Goal: Communication & Community: Answer question/provide support

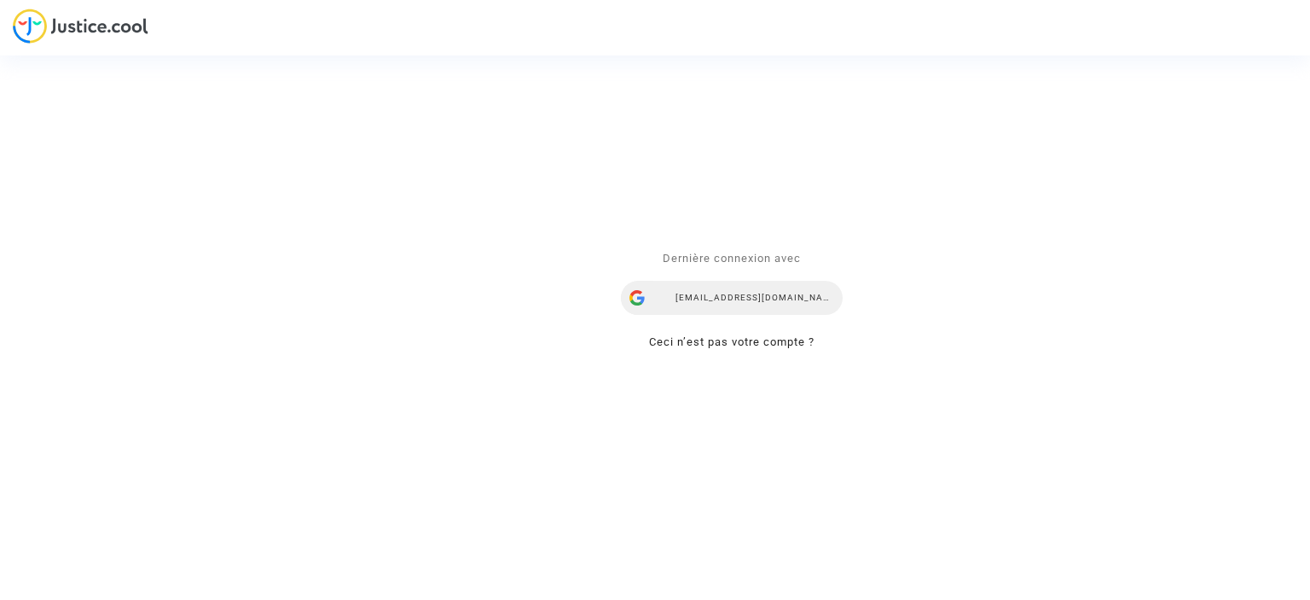
click at [724, 300] on div "[EMAIL_ADDRESS][DOMAIN_NAME]" at bounding box center [732, 298] width 222 height 34
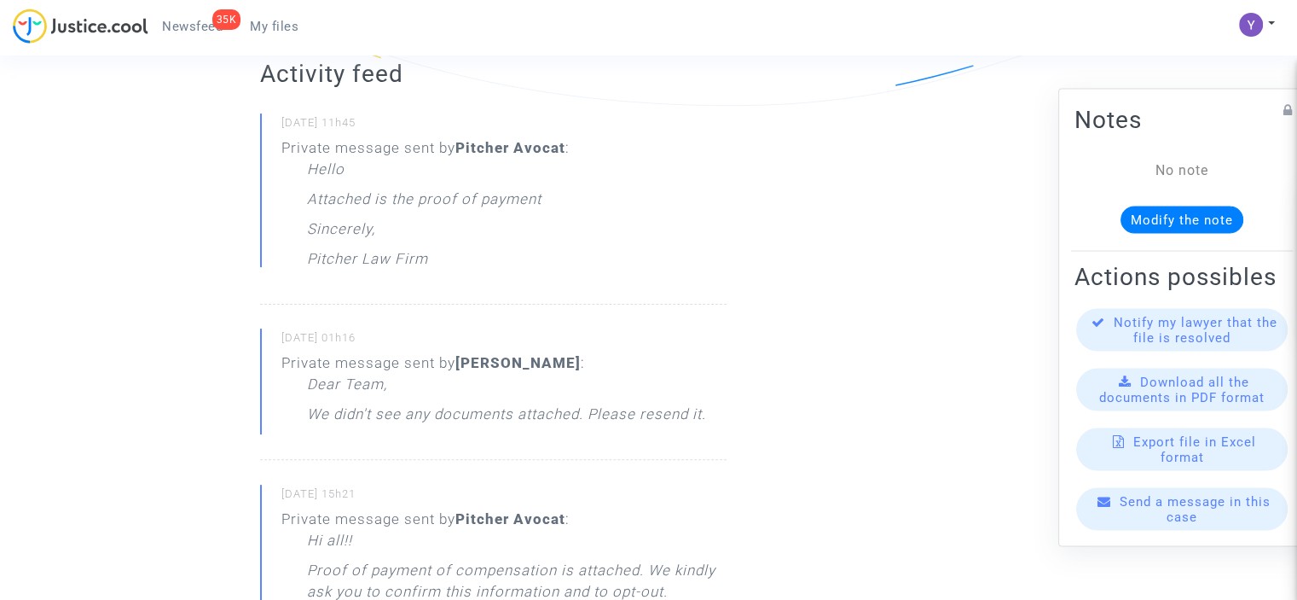
scroll to position [85, 0]
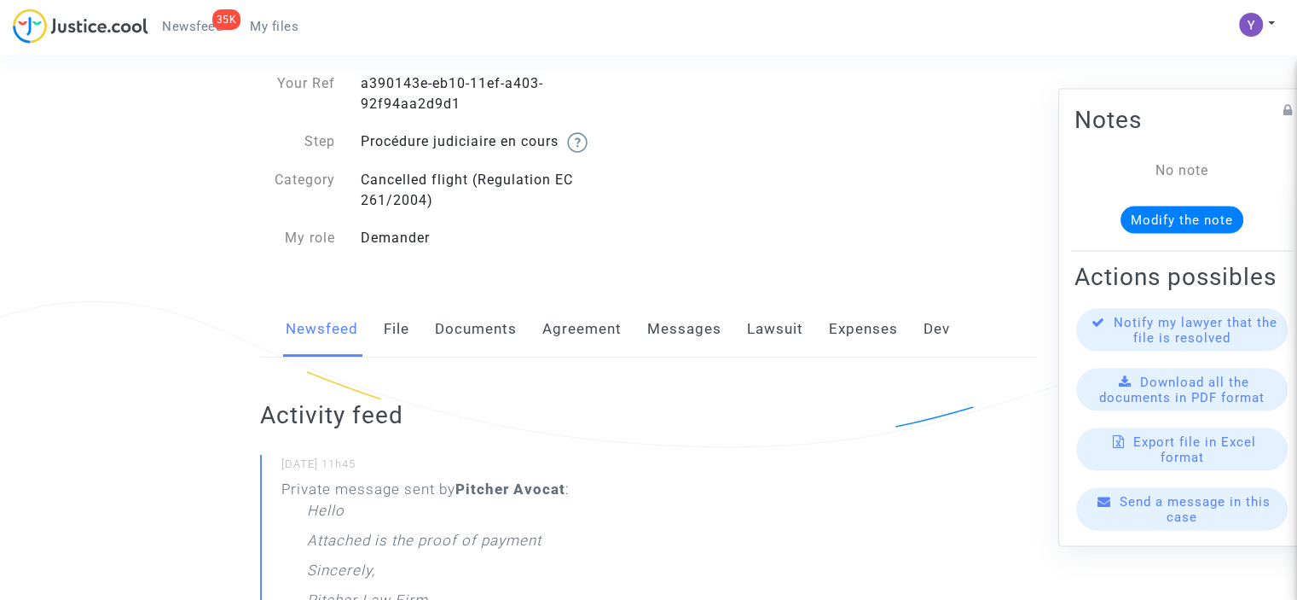
click at [398, 333] on link "File" at bounding box center [397, 329] width 26 height 56
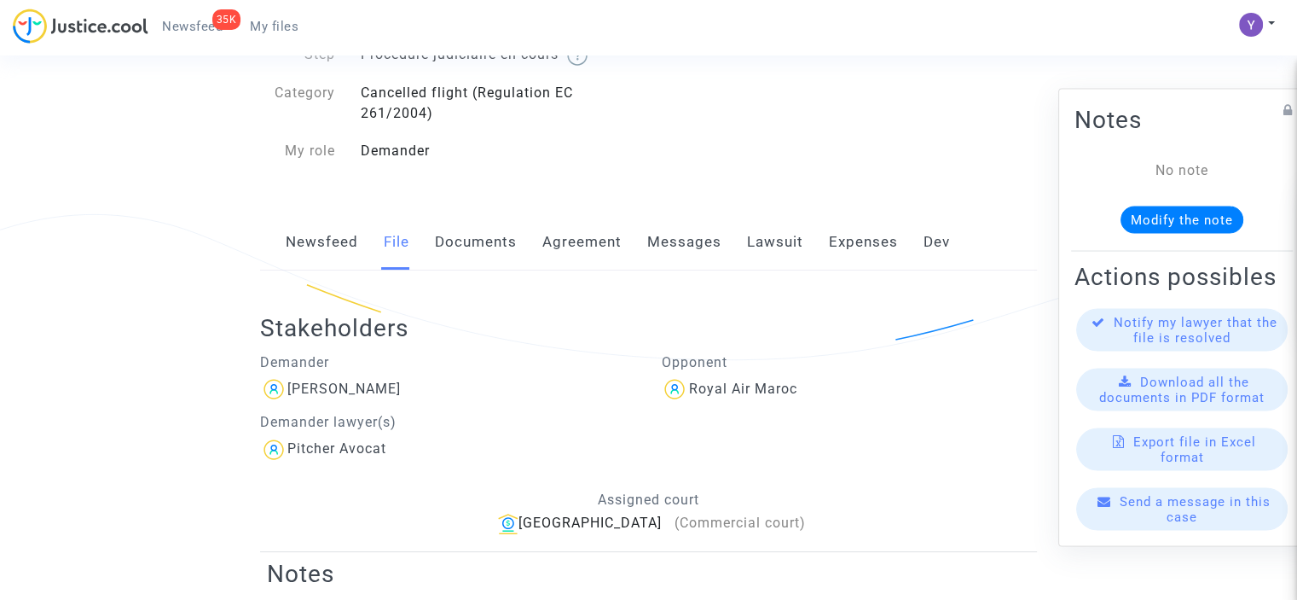
scroll to position [171, 0]
click at [484, 250] on link "Documents" at bounding box center [476, 244] width 82 height 56
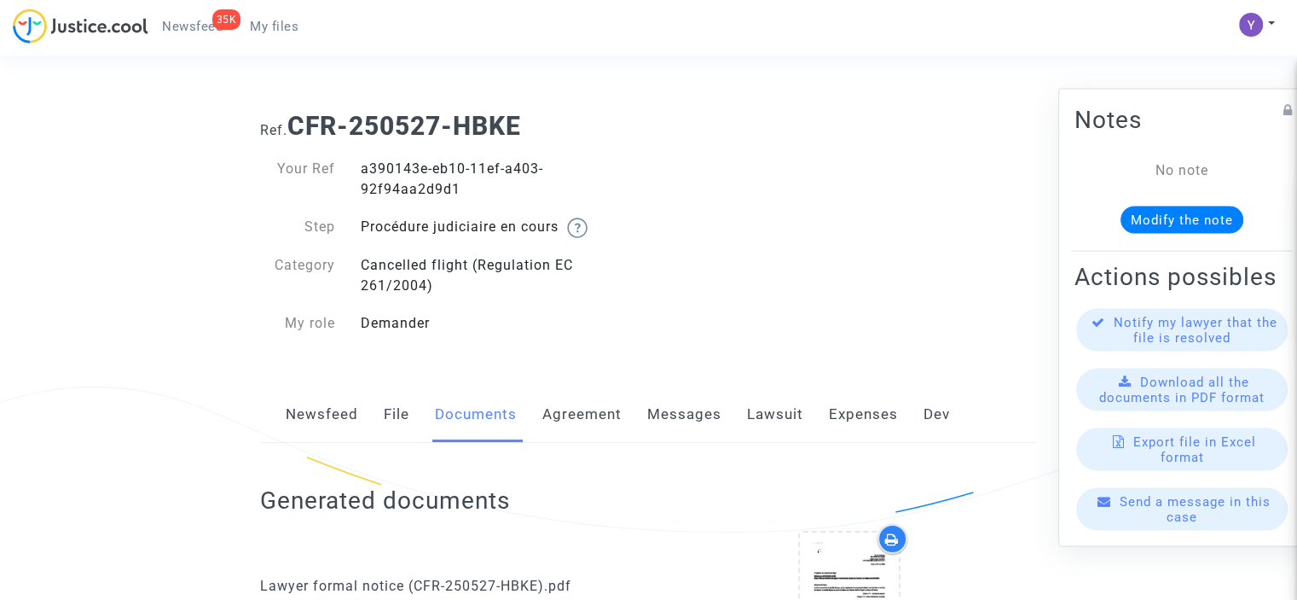
click at [584, 420] on link "Agreement" at bounding box center [581, 414] width 79 height 56
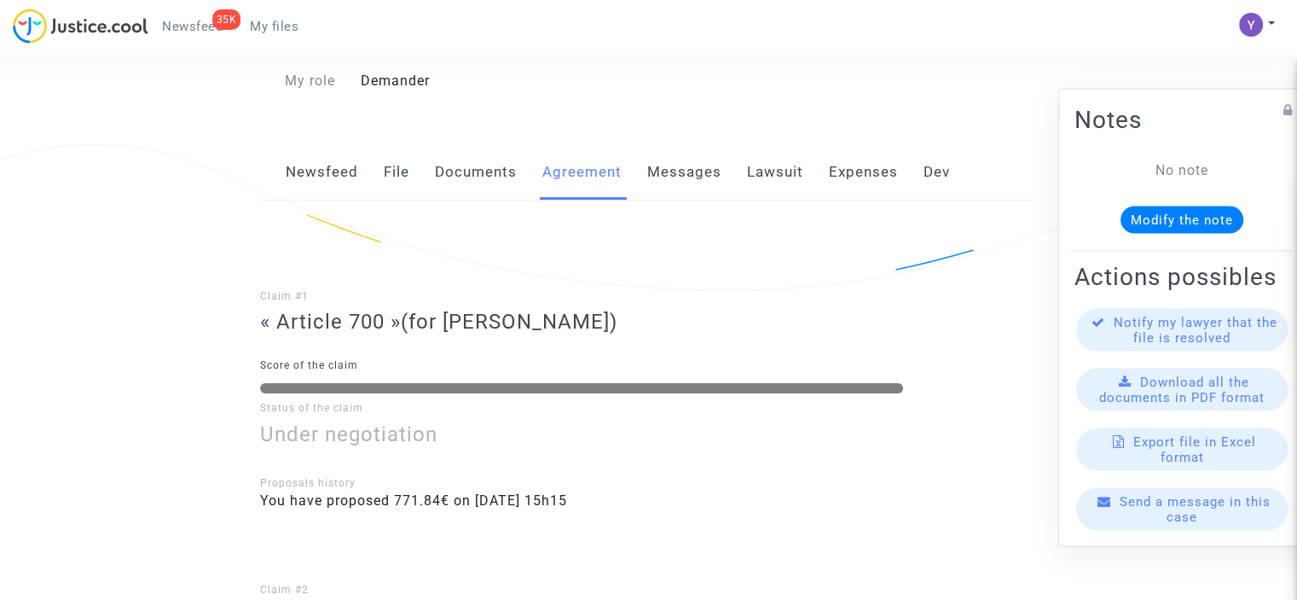
scroll to position [137, 0]
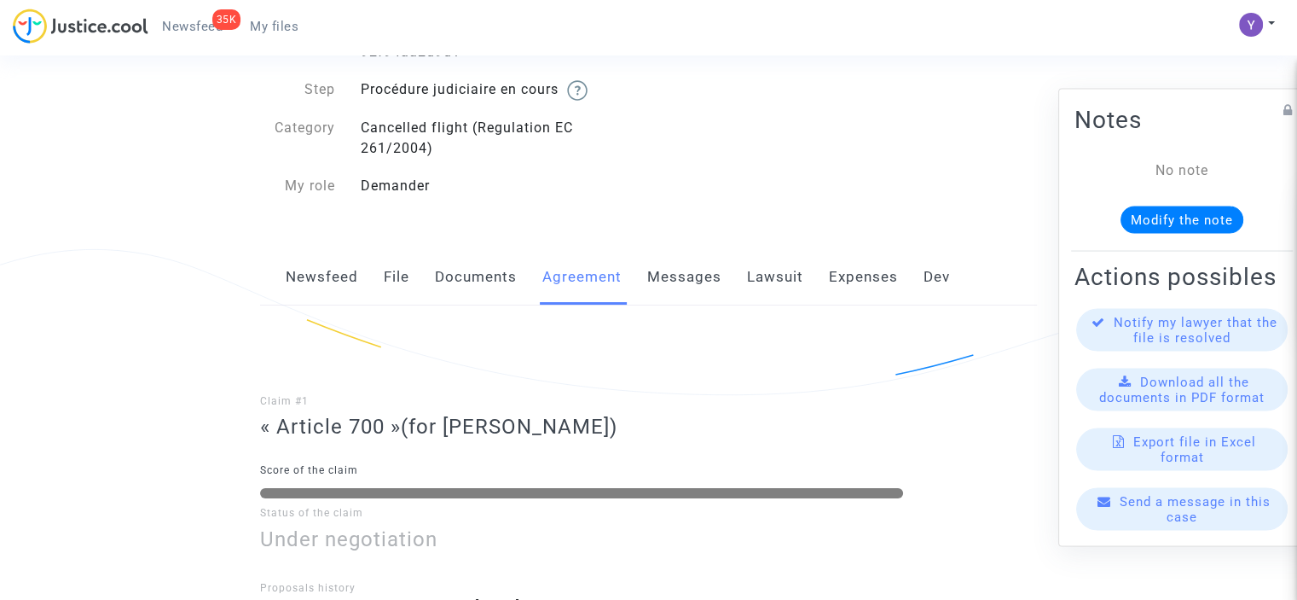
click at [682, 284] on link "Messages" at bounding box center [684, 277] width 74 height 56
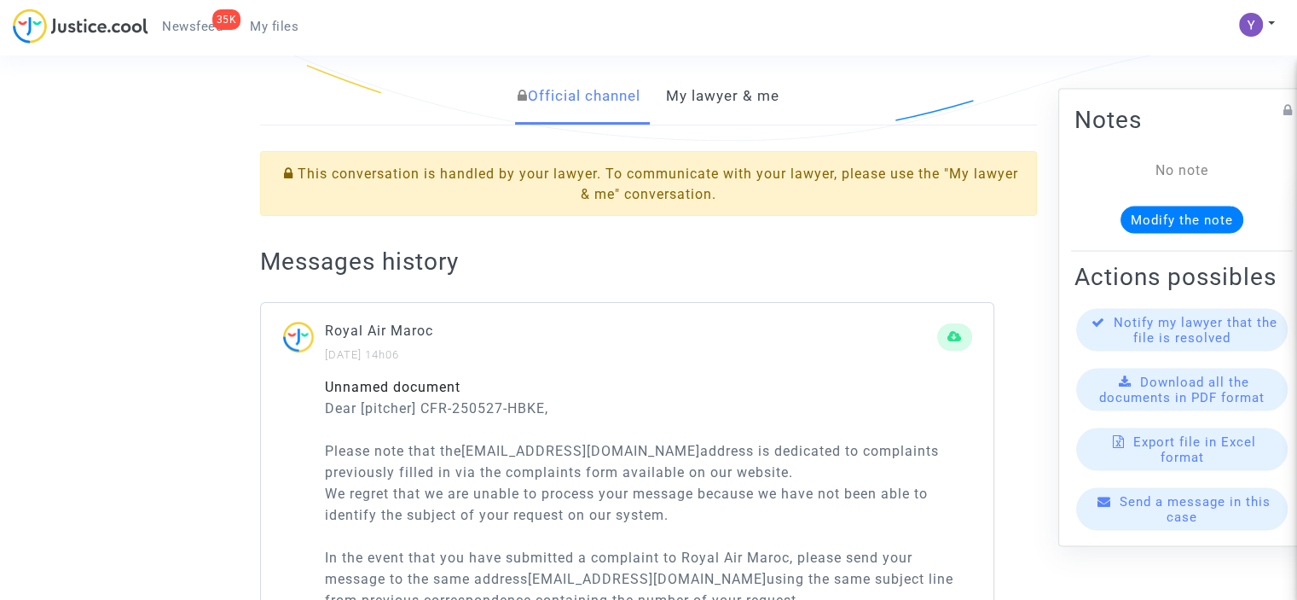
scroll to position [226, 0]
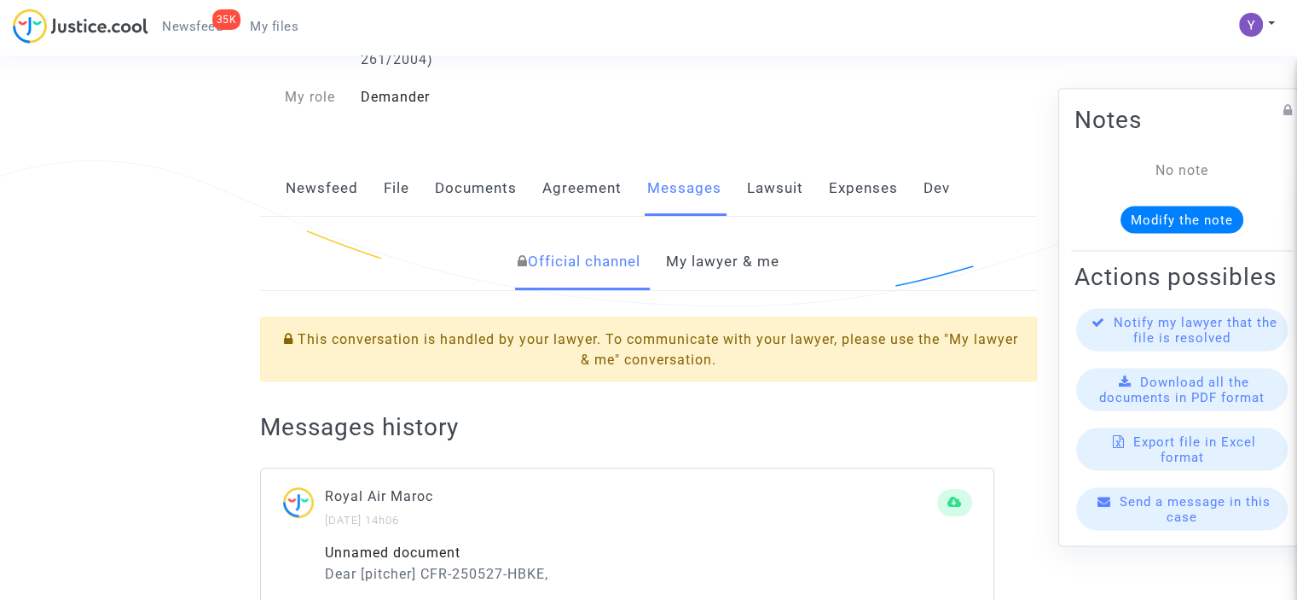
click at [778, 190] on link "Lawsuit" at bounding box center [775, 188] width 56 height 56
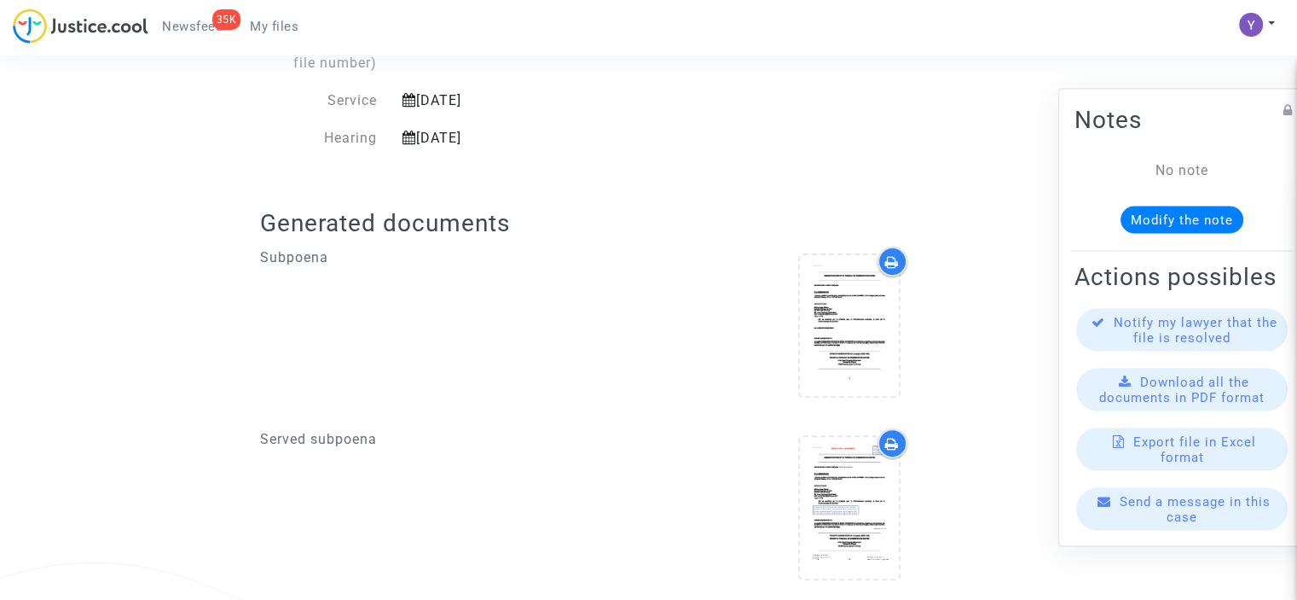
scroll to position [590, 0]
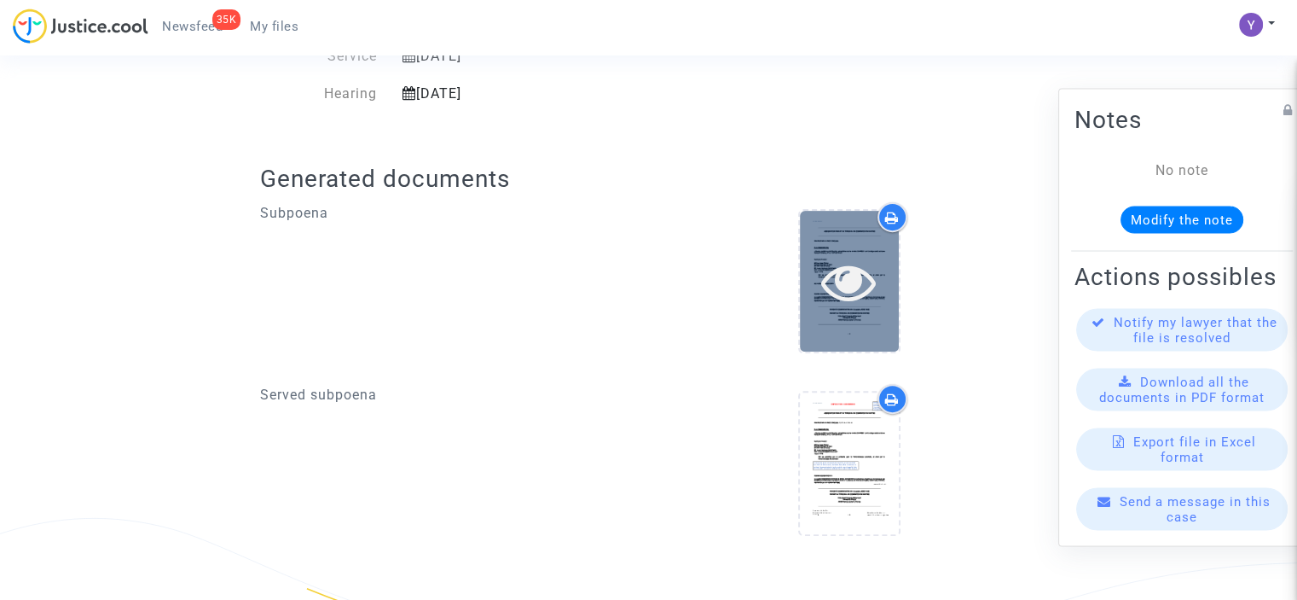
click at [853, 313] on div at bounding box center [849, 281] width 99 height 141
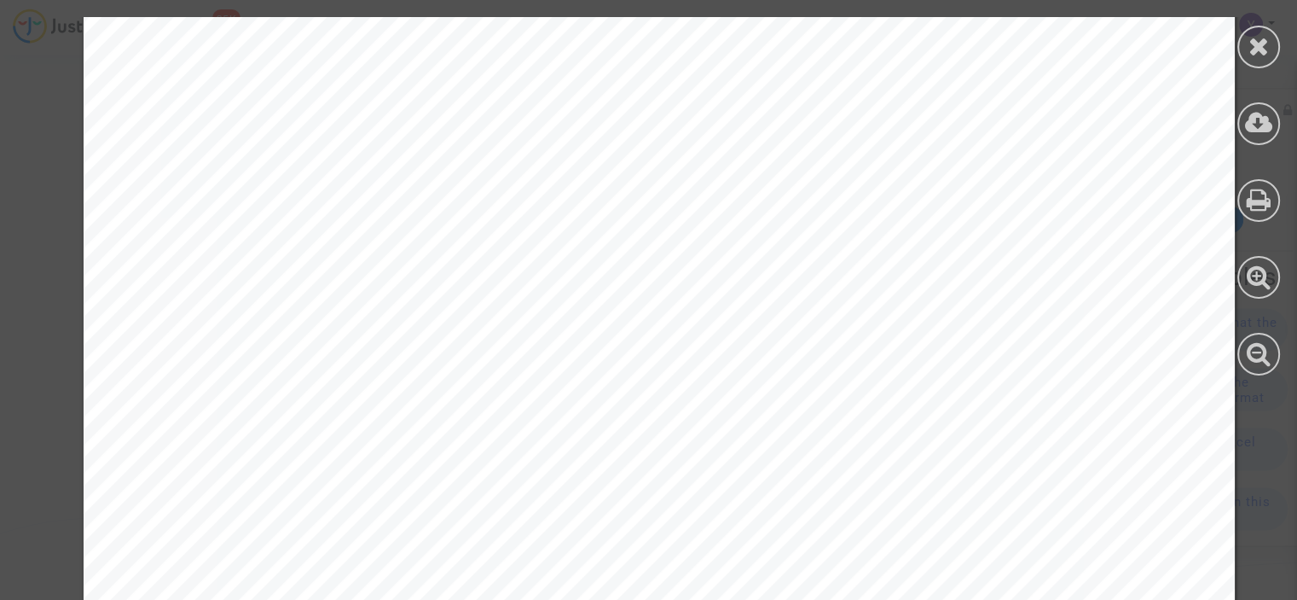
scroll to position [2132, 0]
click at [1271, 56] on div at bounding box center [1259, 47] width 43 height 43
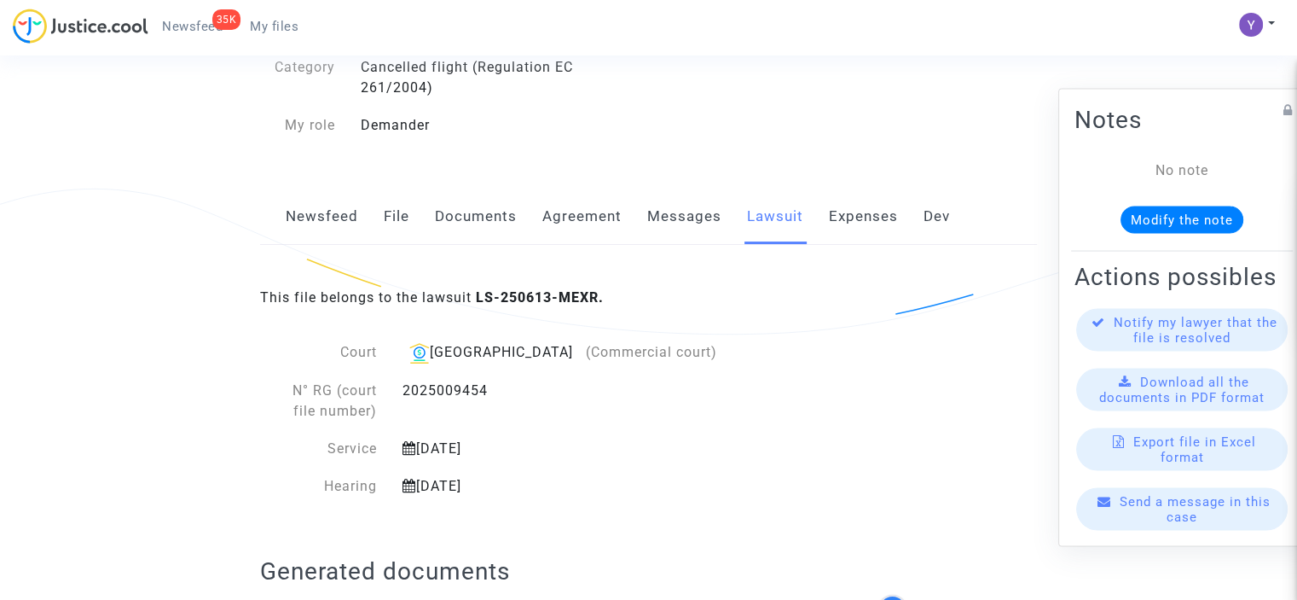
scroll to position [78, 0]
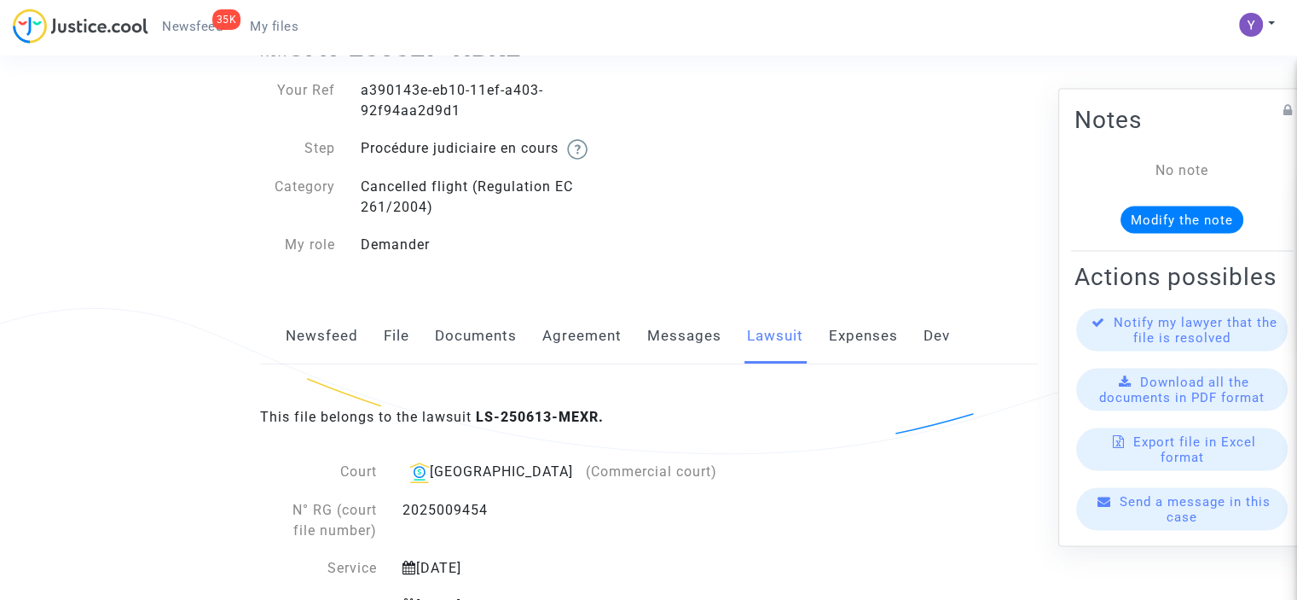
click at [866, 344] on link "Expenses" at bounding box center [863, 336] width 69 height 56
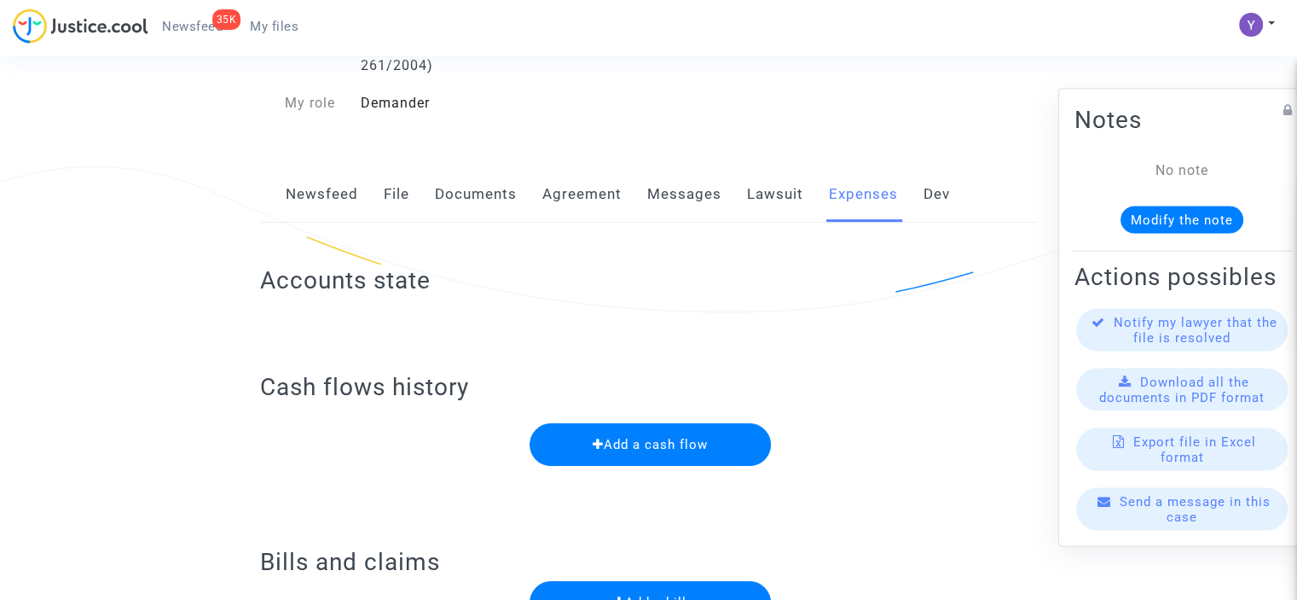
scroll to position [179, 0]
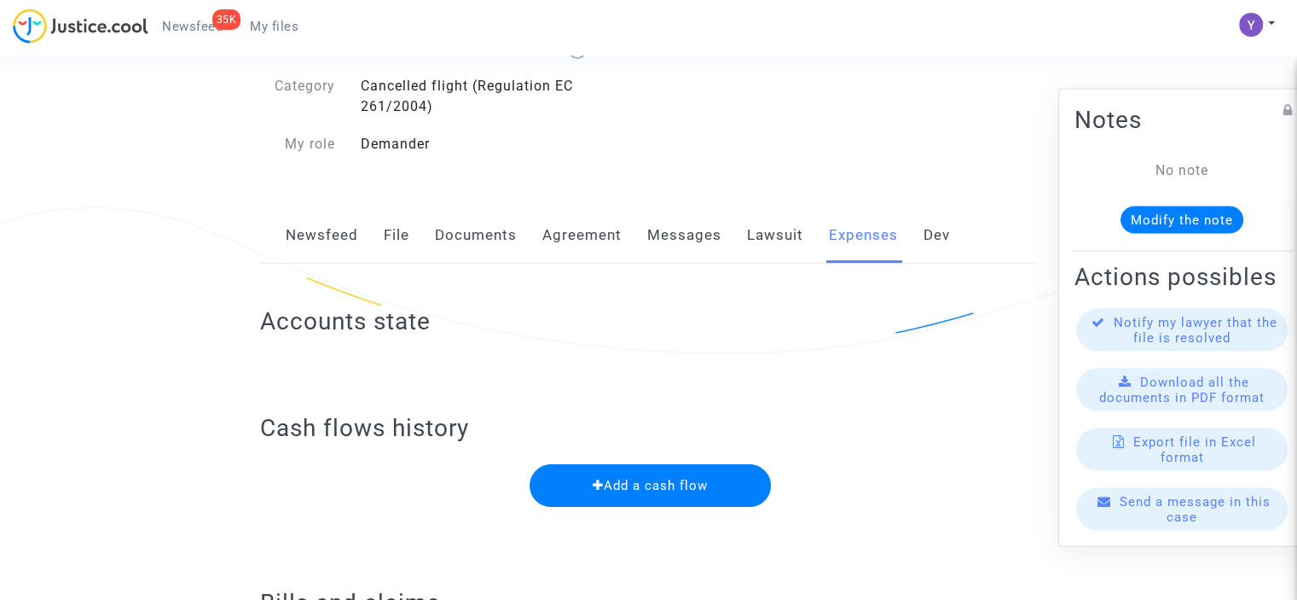
click at [948, 241] on div "Newsfeed File Documents Agreement Messages Lawsuit Expenses Dev" at bounding box center [648, 235] width 777 height 57
click at [936, 230] on link "Dev" at bounding box center [937, 235] width 26 height 56
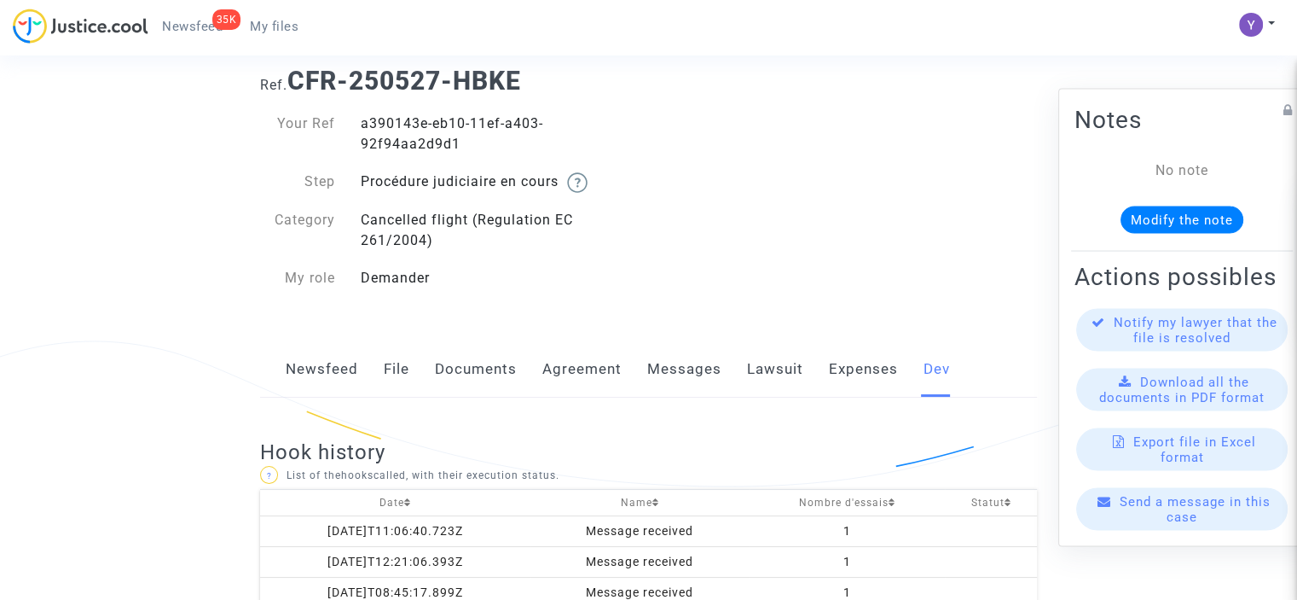
scroll to position [84, 0]
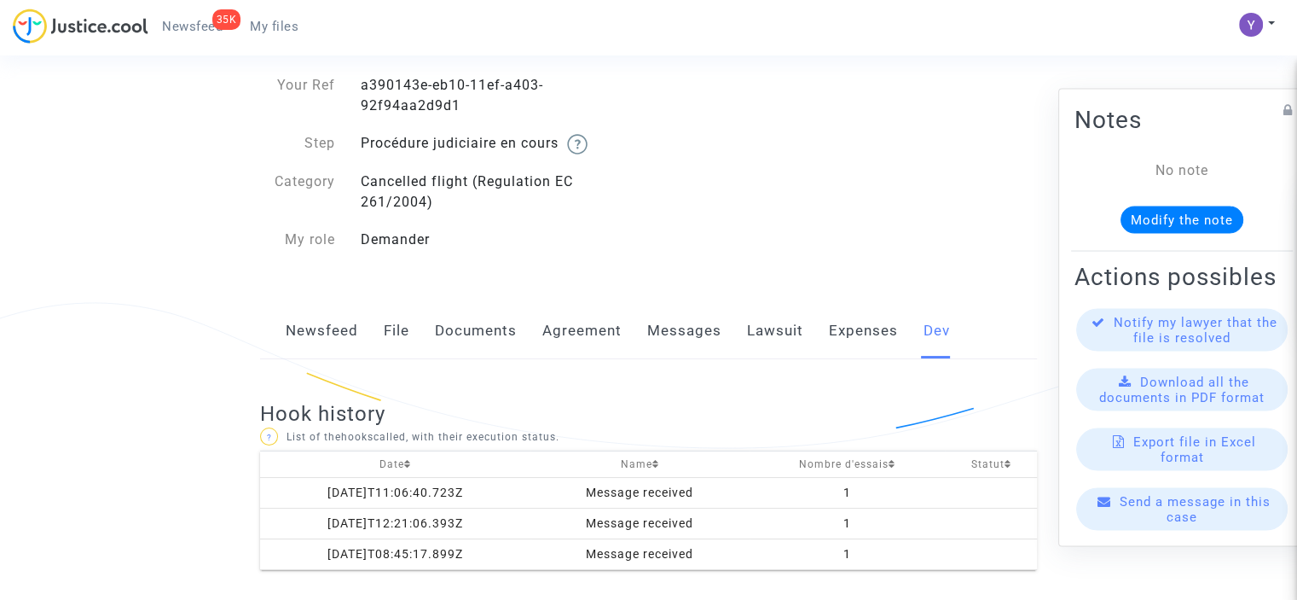
click at [855, 336] on link "Expenses" at bounding box center [863, 331] width 69 height 56
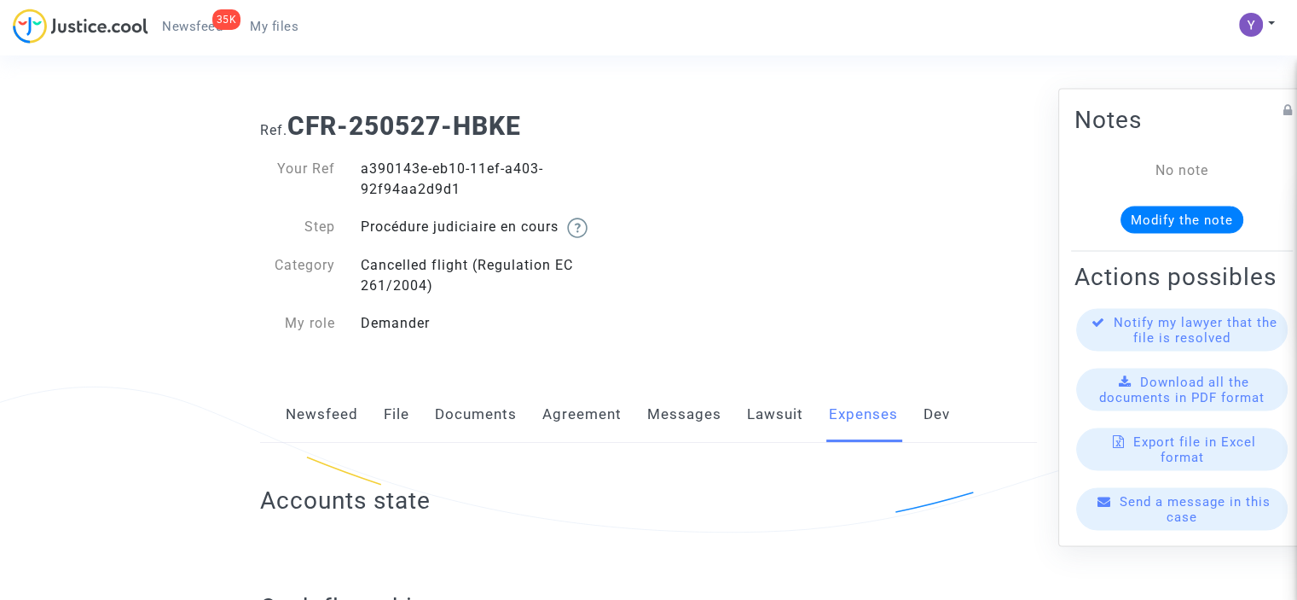
drag, startPoint x: 295, startPoint y: 420, endPoint x: 401, endPoint y: 385, distance: 111.4
click at [296, 420] on link "Newsfeed" at bounding box center [322, 414] width 72 height 56
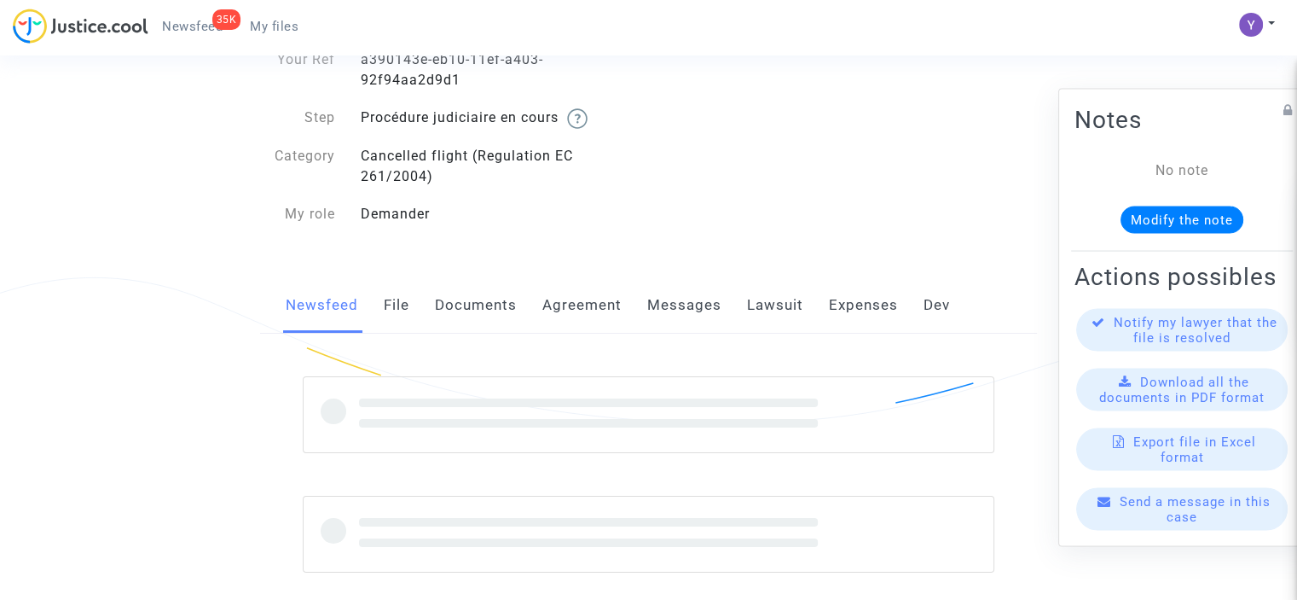
scroll to position [243, 0]
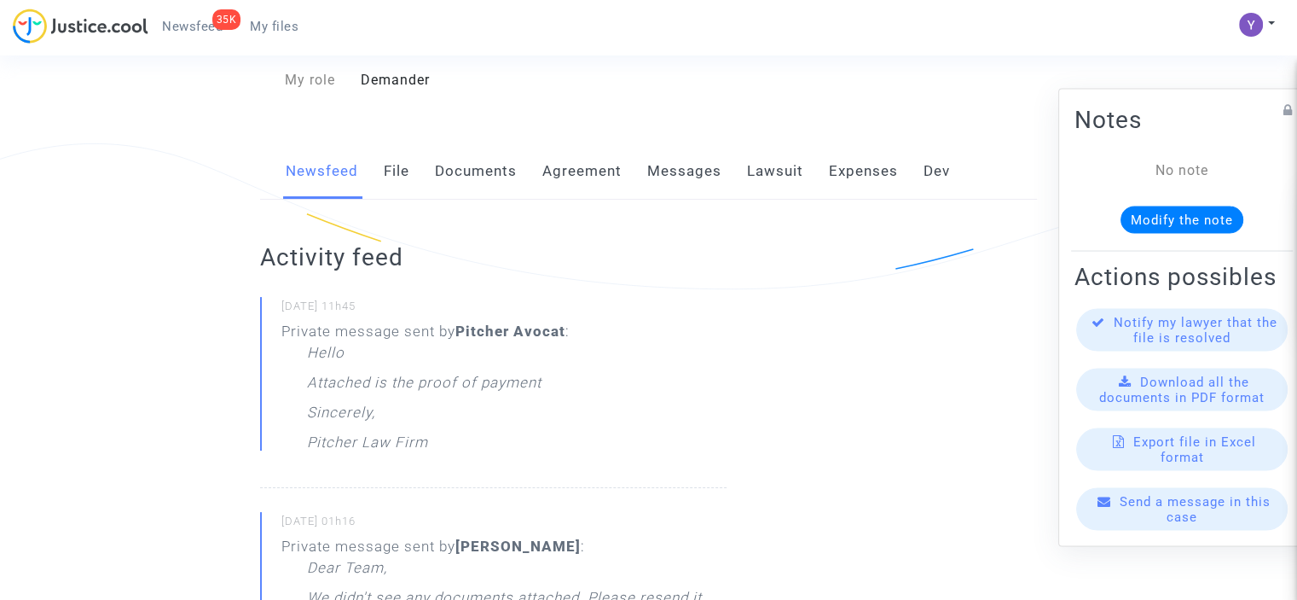
click at [385, 419] on div "Hello Attached is the proof of payment Sincerely, Pitcher Law Firm" at bounding box center [438, 401] width 263 height 119
click at [413, 365] on div "Hello Attached is the proof of payment Sincerely, Pitcher Law Firm" at bounding box center [438, 401] width 263 height 119
click at [398, 169] on link "File" at bounding box center [397, 171] width 26 height 56
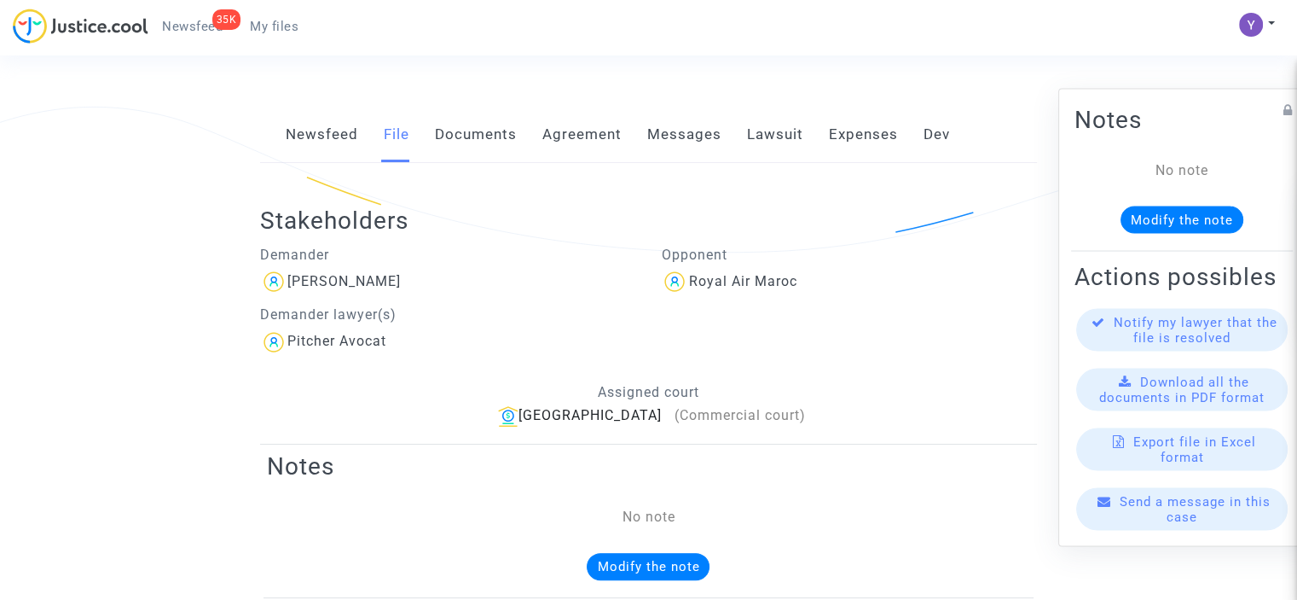
scroll to position [195, 0]
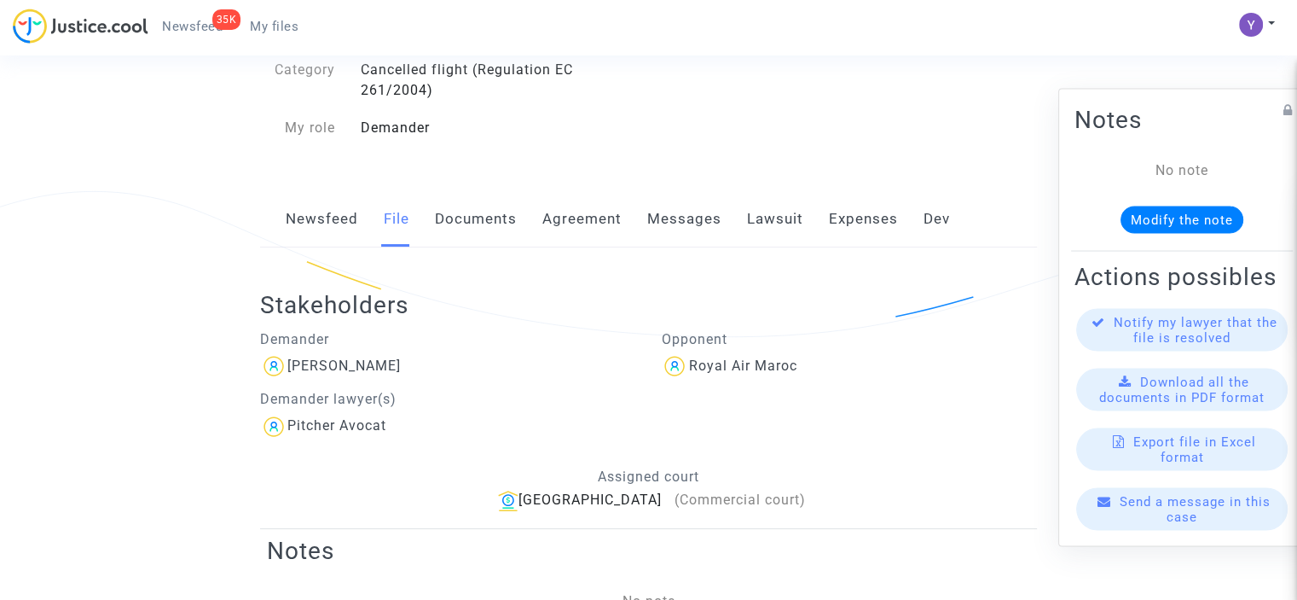
click at [484, 234] on link "Documents" at bounding box center [476, 219] width 82 height 56
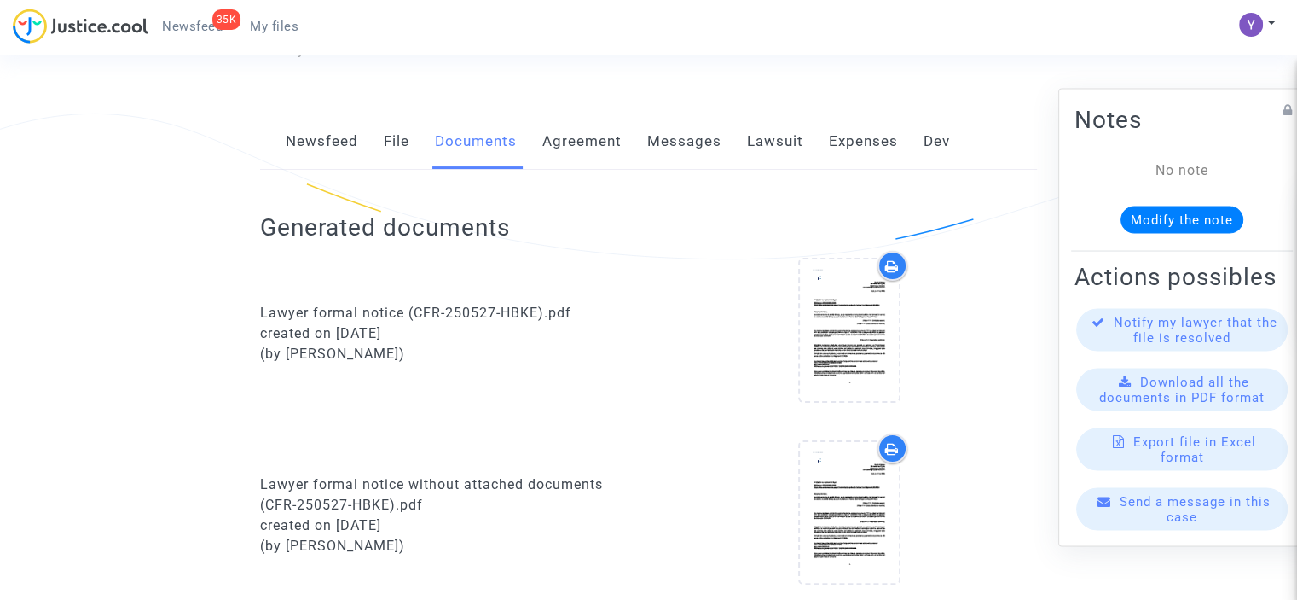
scroll to position [341, 0]
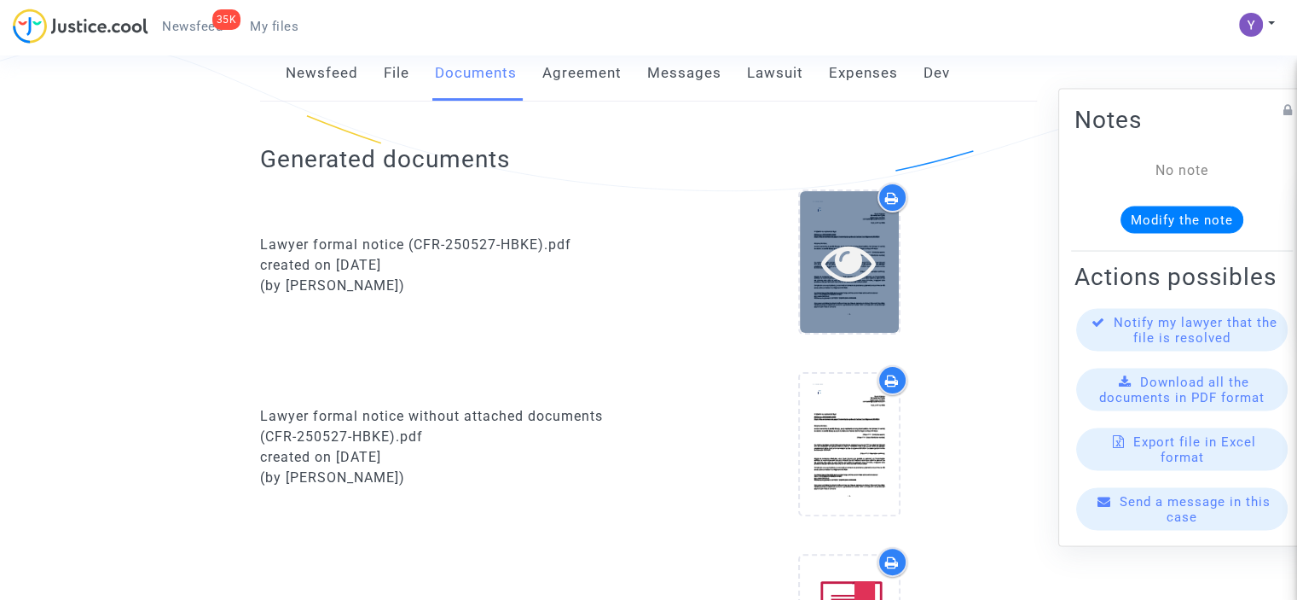
click at [845, 256] on icon at bounding box center [848, 262] width 55 height 55
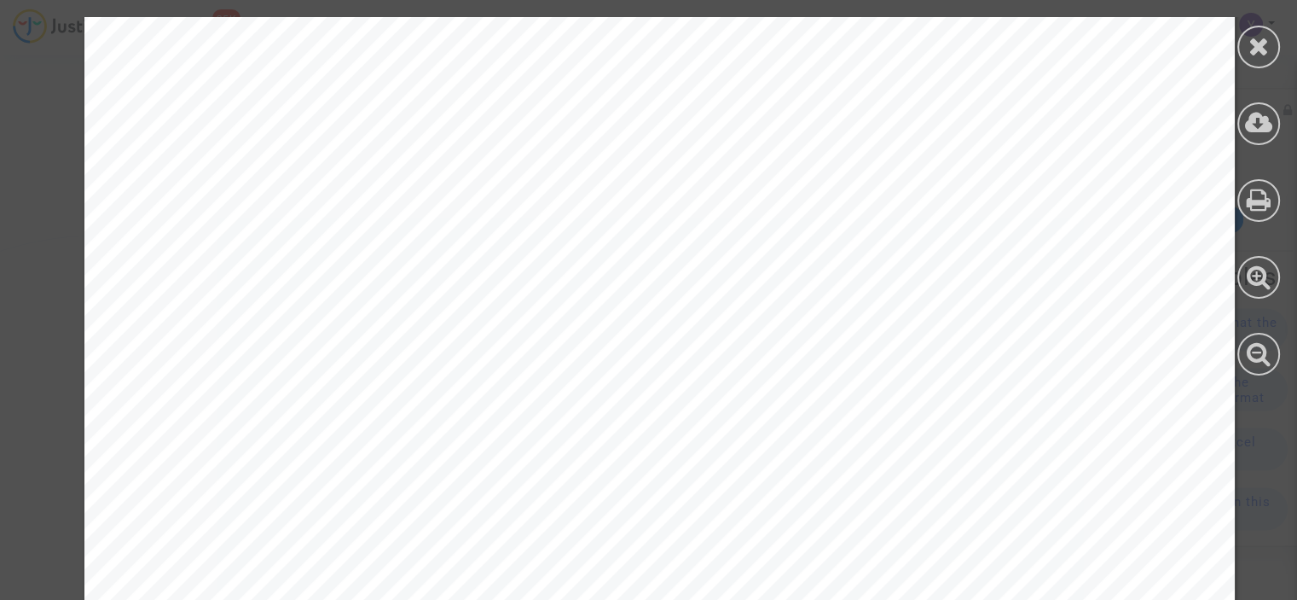
scroll to position [1747, 0]
click at [1269, 57] on div at bounding box center [1259, 47] width 43 height 43
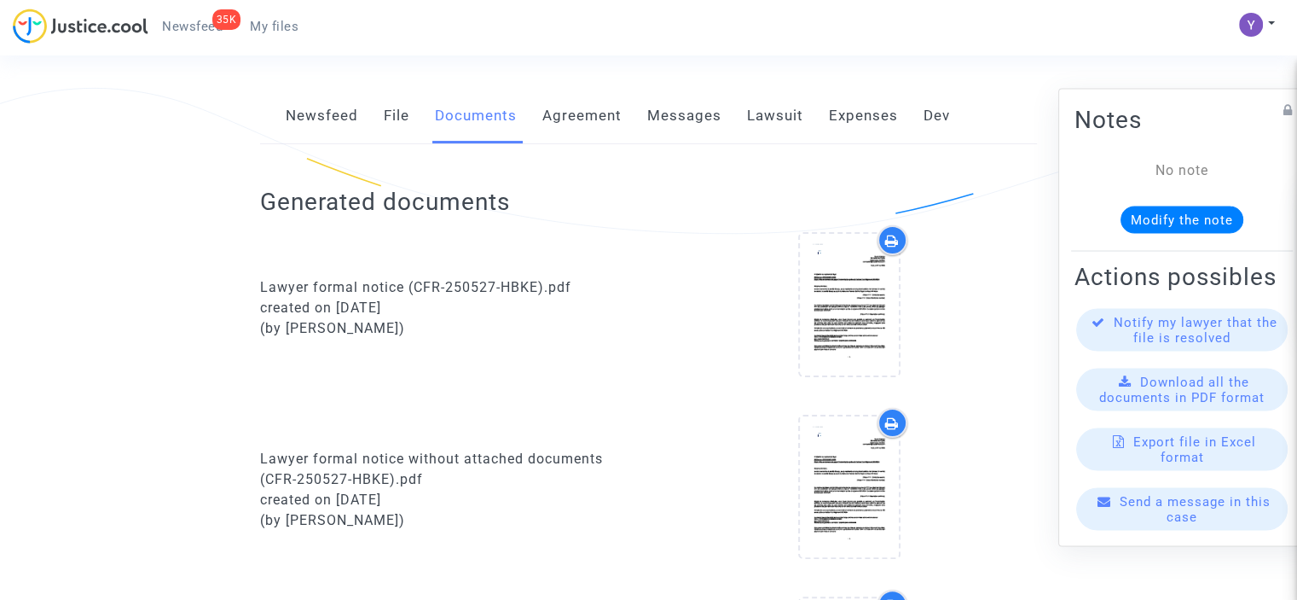
scroll to position [213, 0]
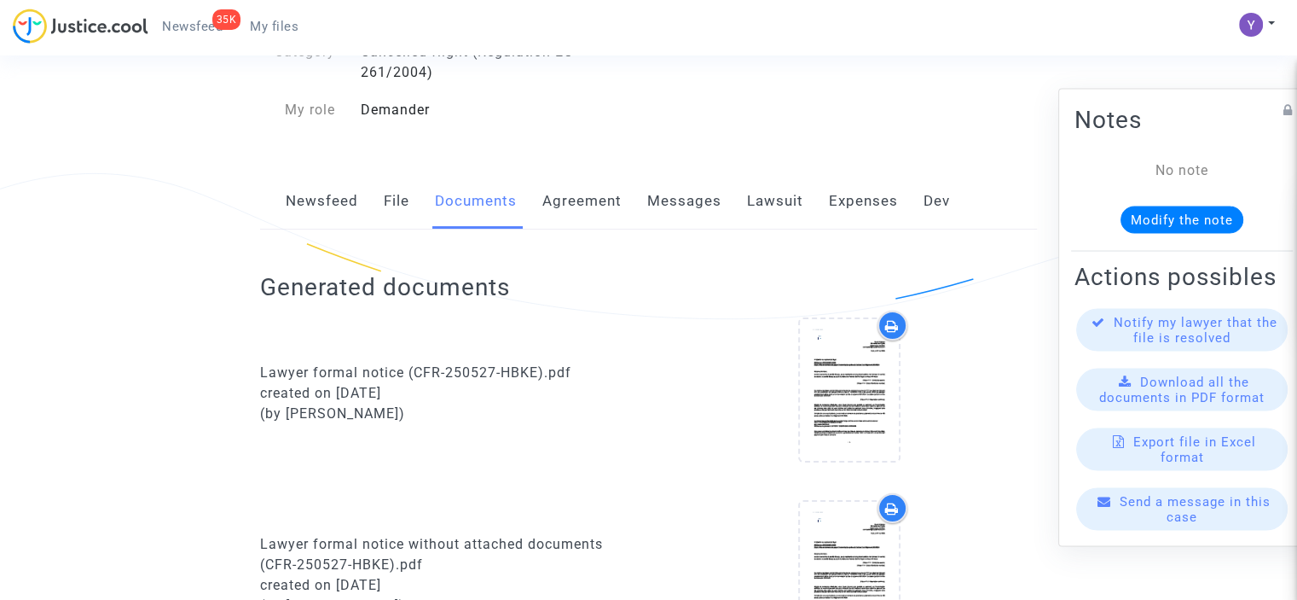
click at [552, 204] on link "Agreement" at bounding box center [581, 201] width 79 height 56
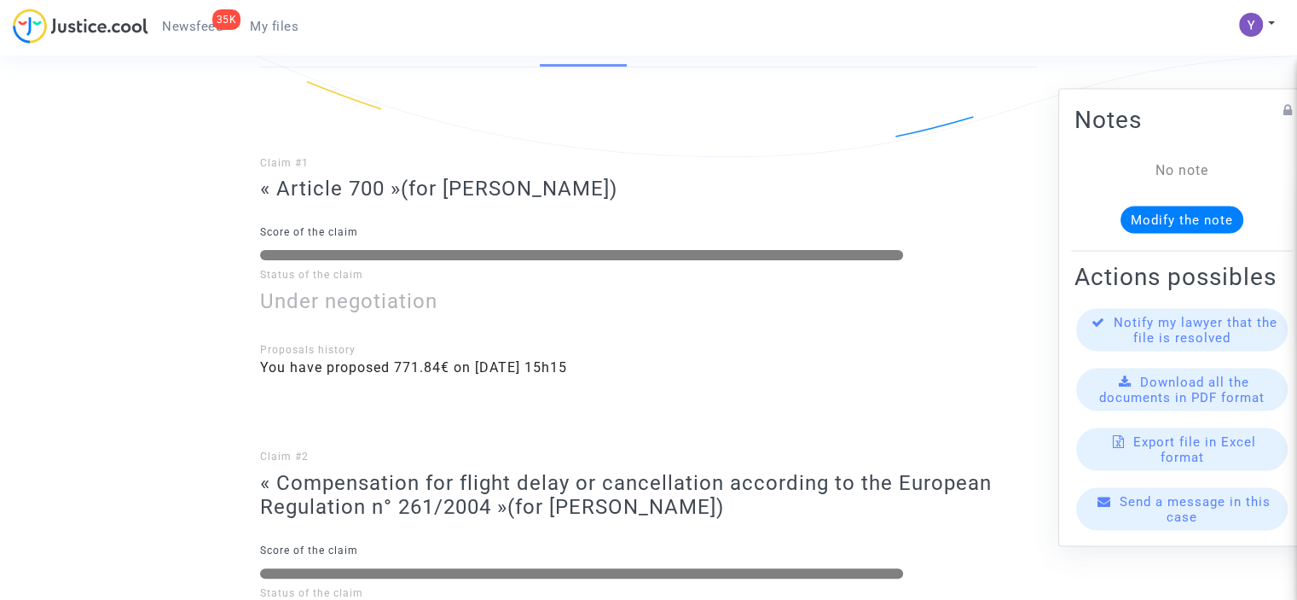
scroll to position [308, 0]
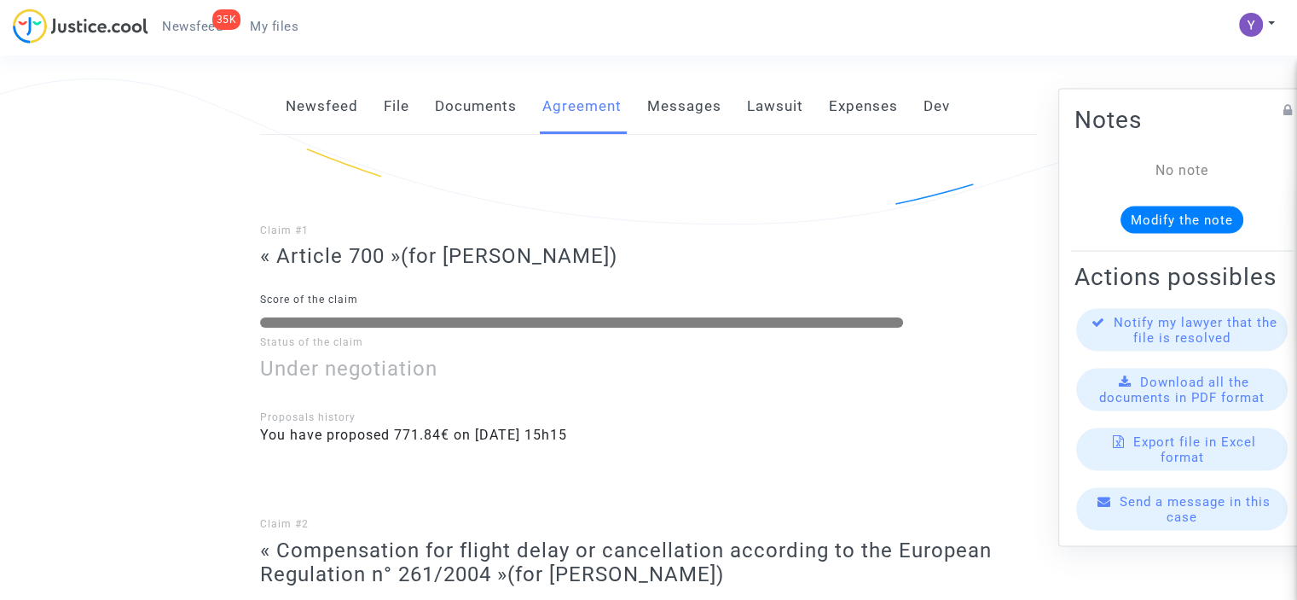
click at [676, 115] on link "Messages" at bounding box center [684, 106] width 74 height 56
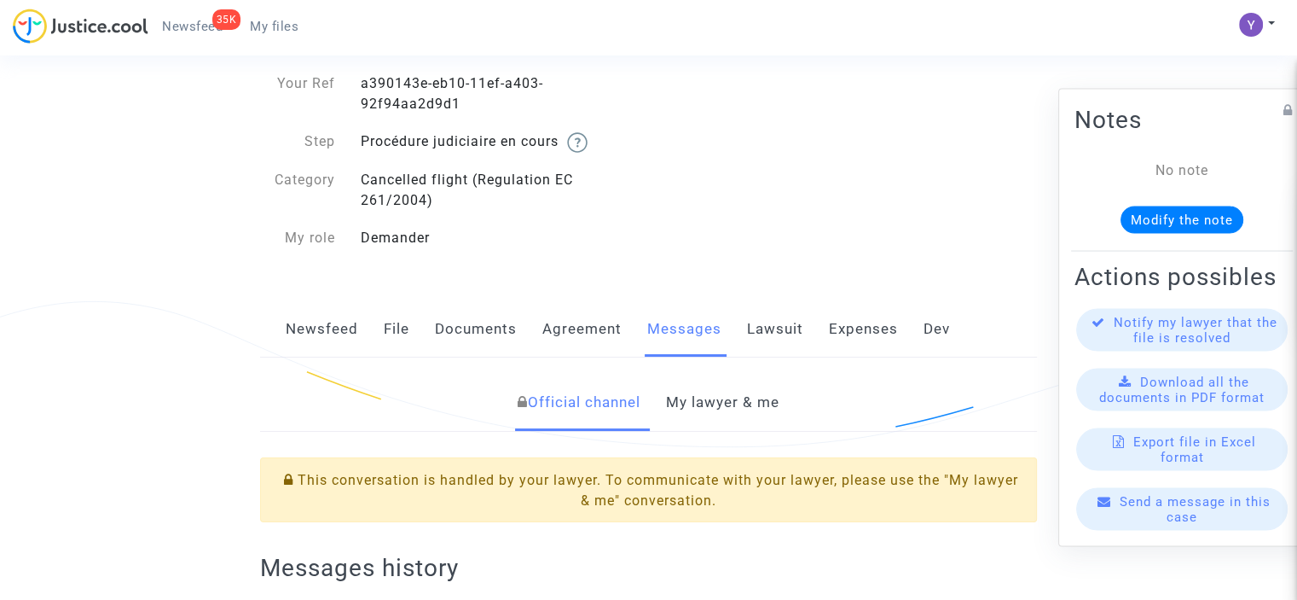
scroll to position [55, 0]
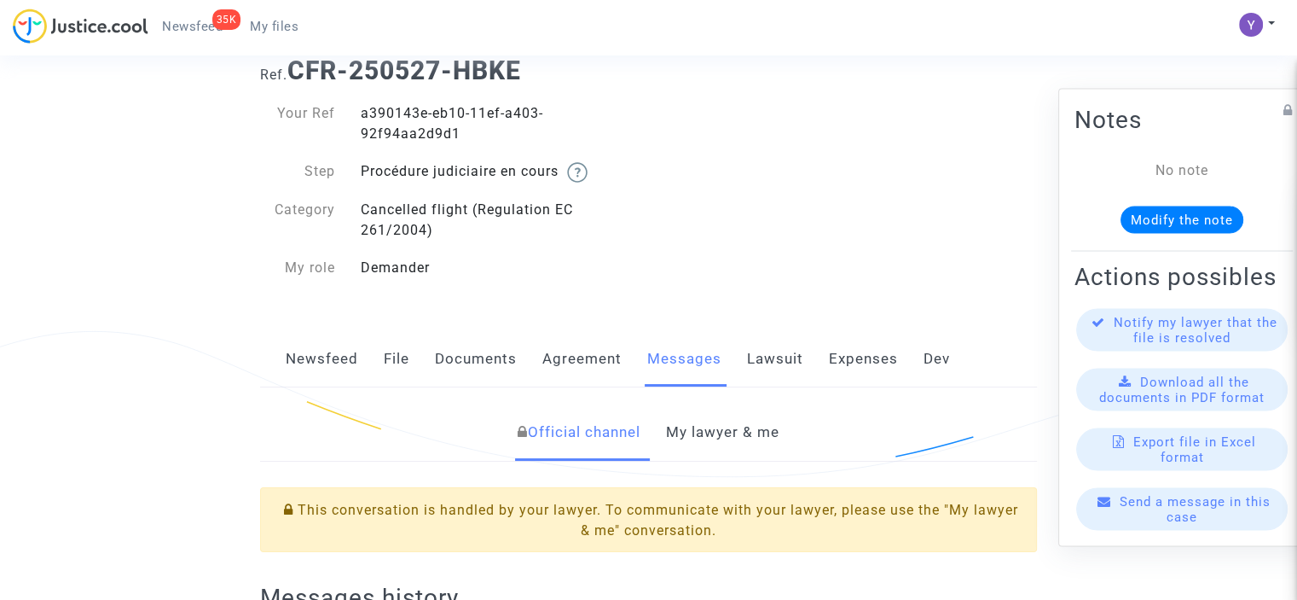
click at [756, 356] on link "Lawsuit" at bounding box center [775, 359] width 56 height 56
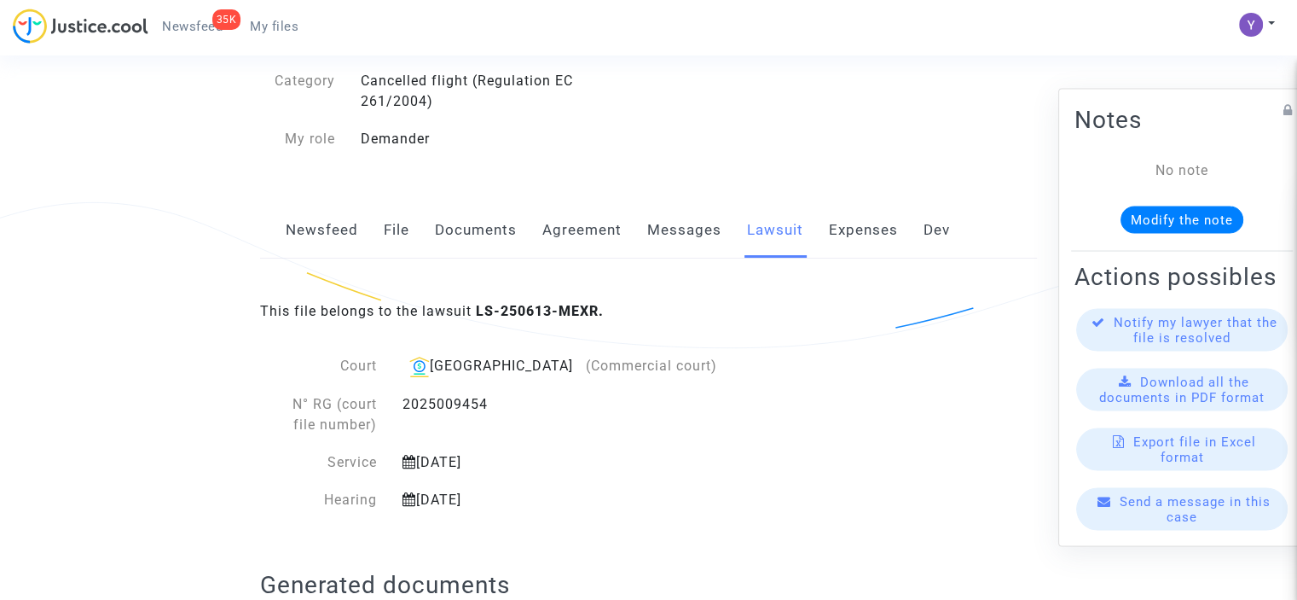
scroll to position [171, 0]
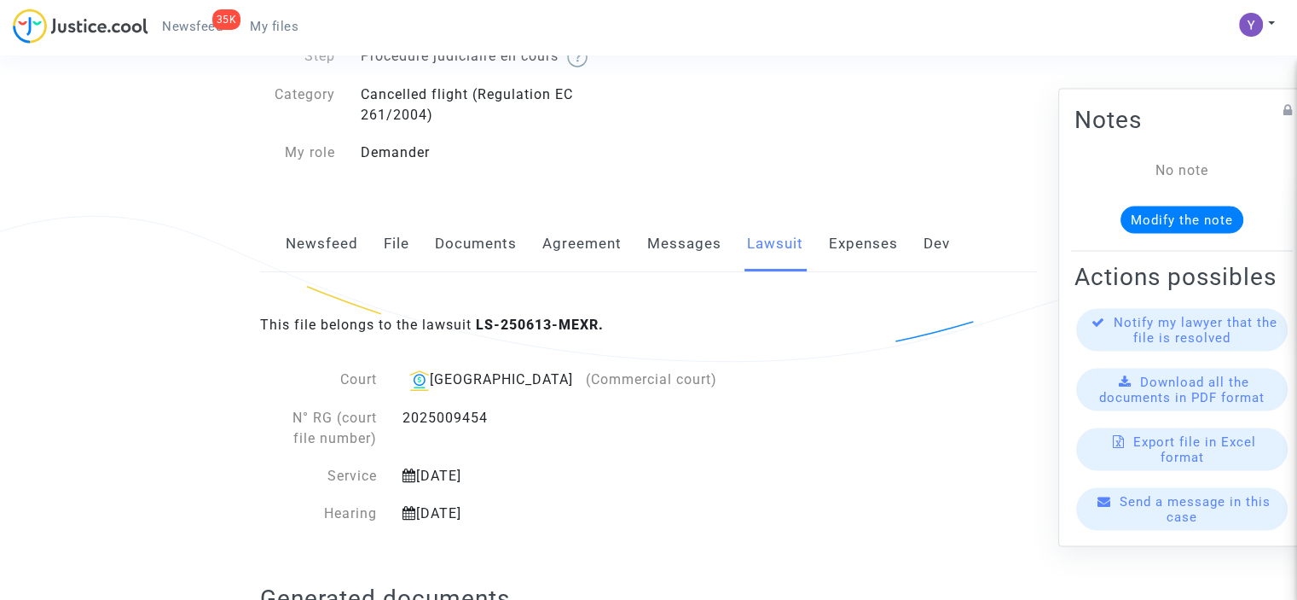
click at [299, 254] on link "Newsfeed" at bounding box center [322, 244] width 72 height 56
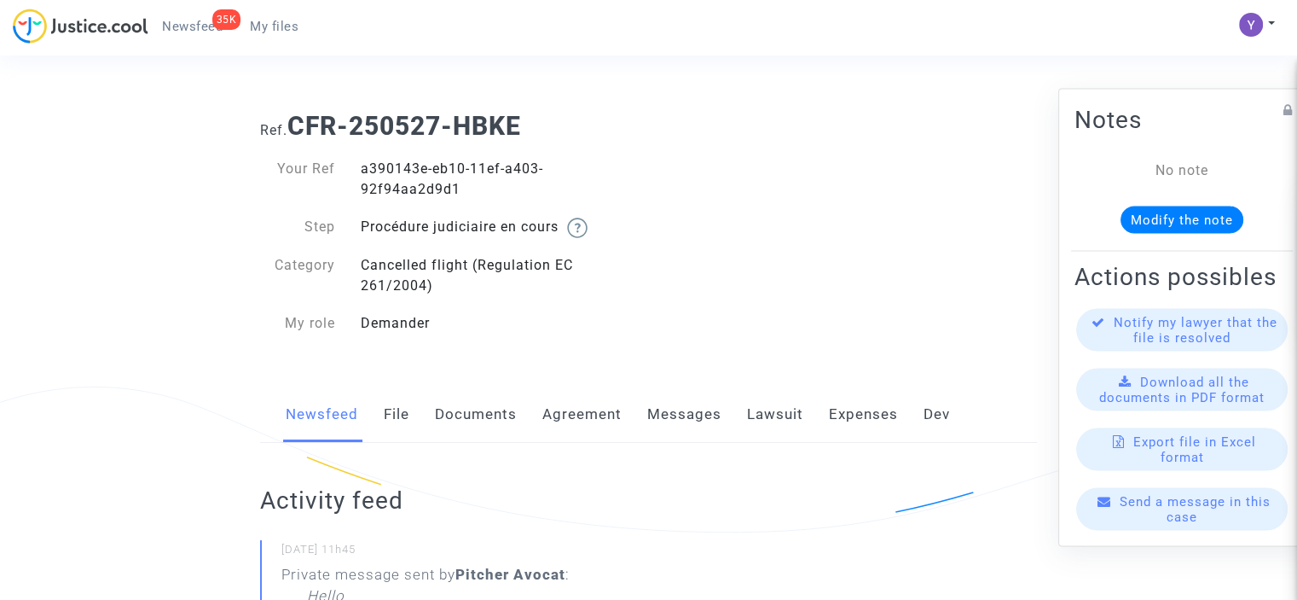
click at [1148, 521] on span "Send a message in this case" at bounding box center [1195, 508] width 151 height 31
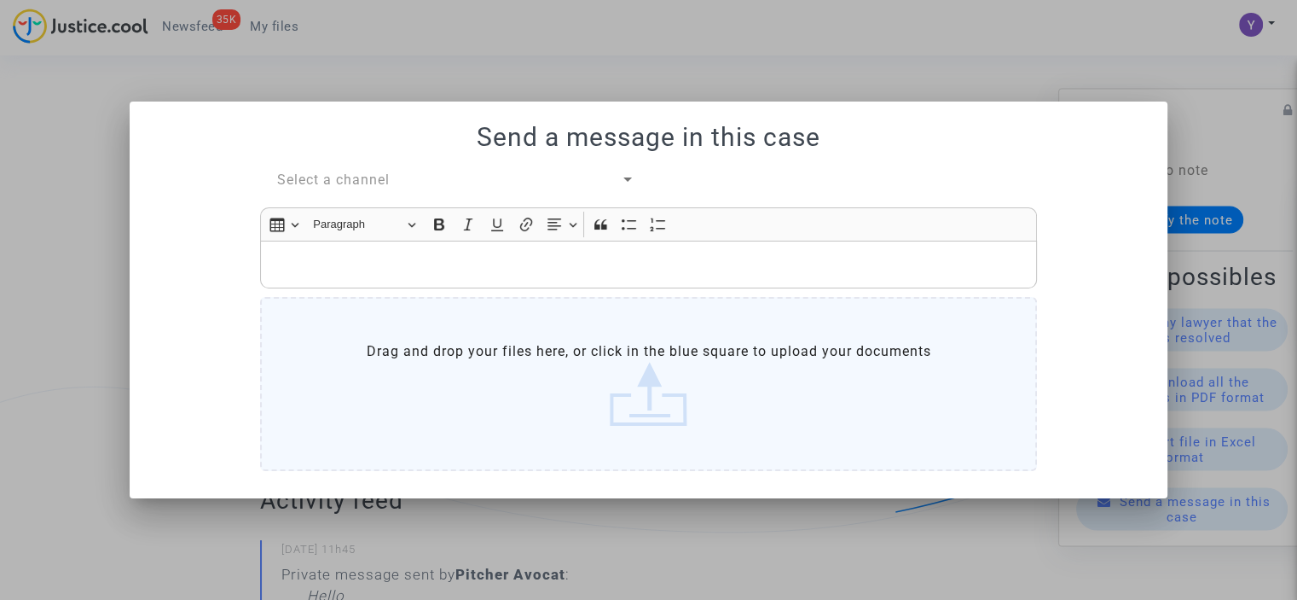
click at [372, 172] on span "Select a channel" at bounding box center [333, 179] width 113 height 16
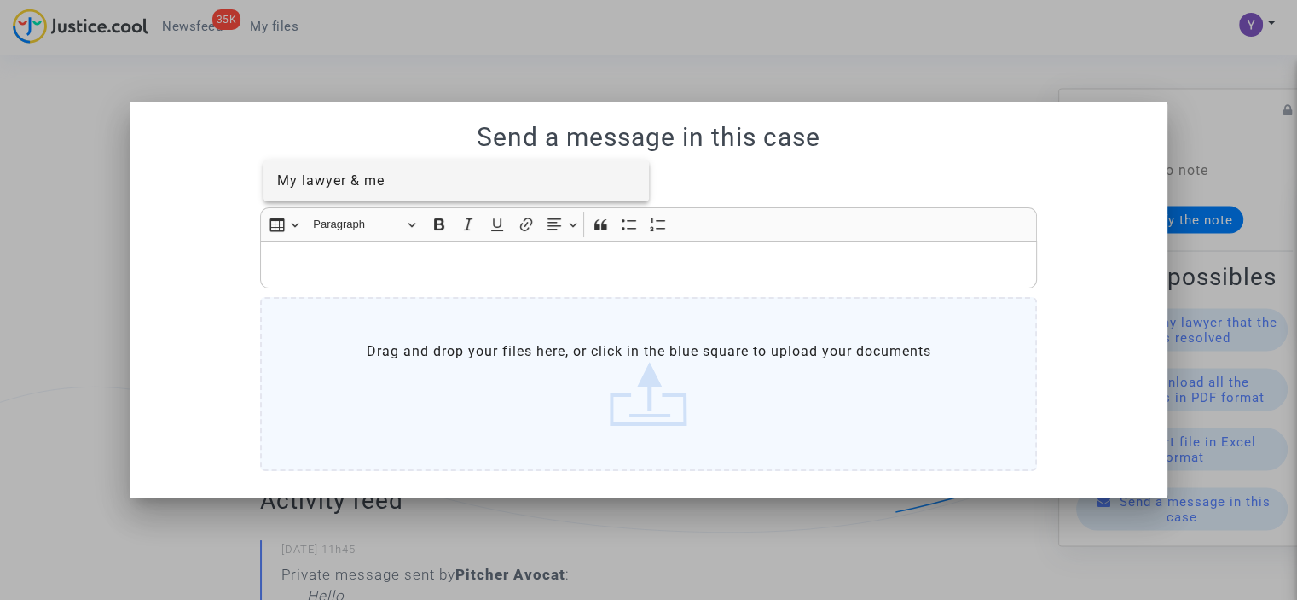
click at [380, 189] on span "My lawyer & me" at bounding box center [456, 180] width 359 height 41
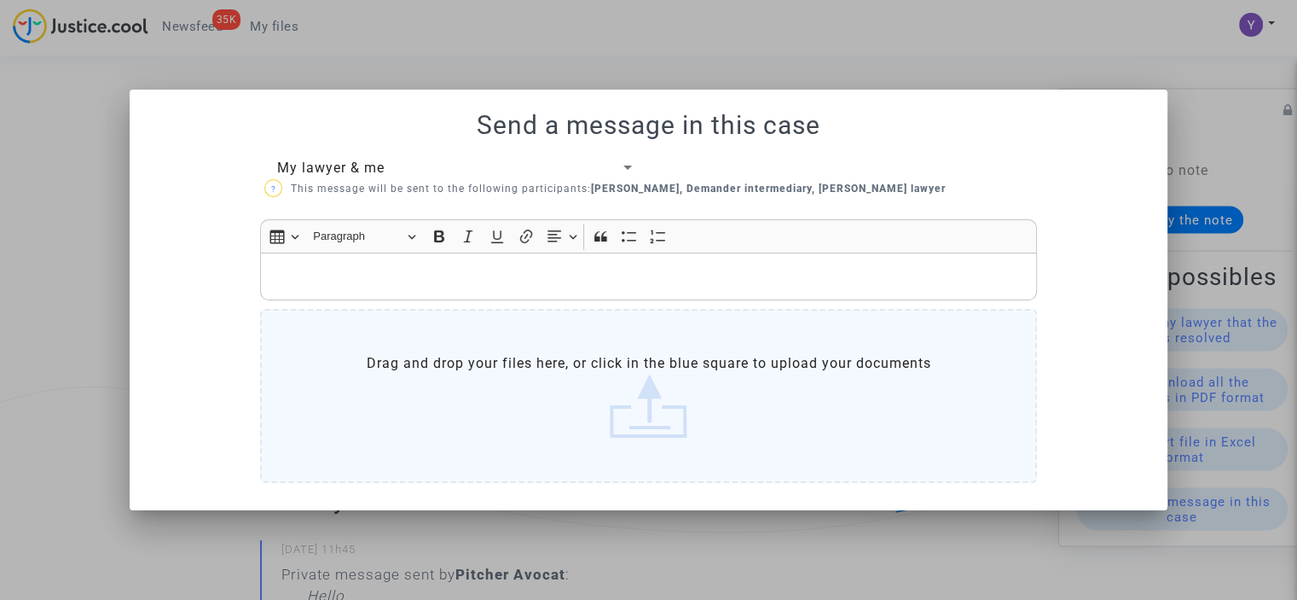
click at [386, 272] on p "Rich Text Editor, main" at bounding box center [649, 276] width 759 height 21
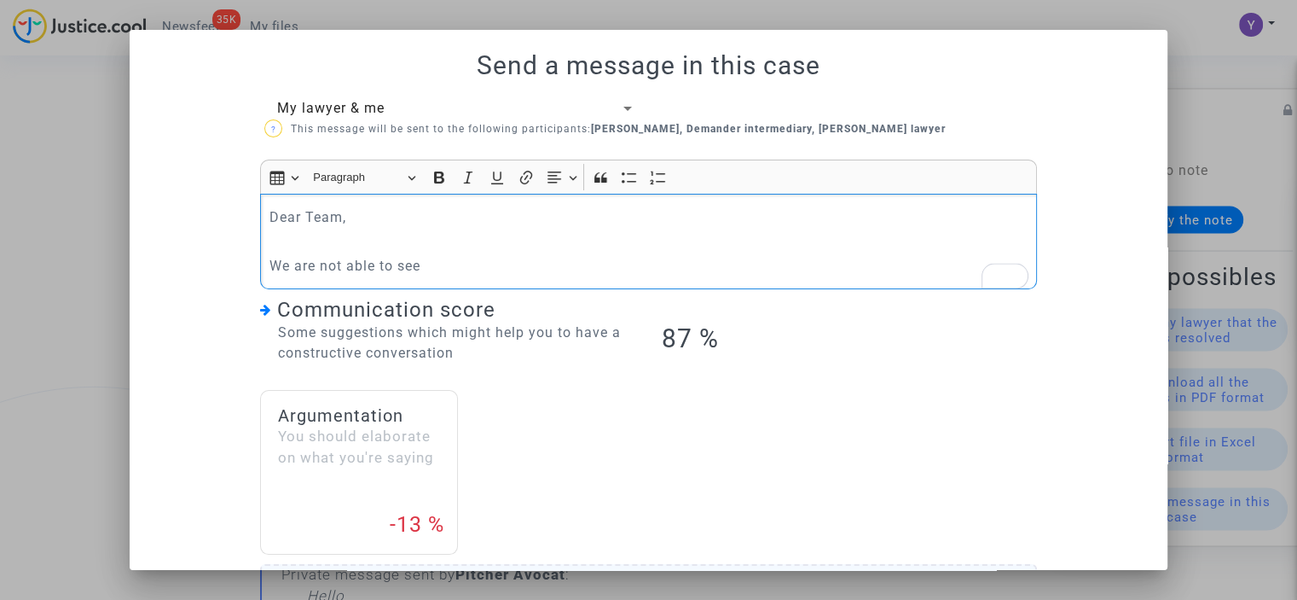
click at [326, 245] on p "To enrich screen reader interactions, please activate Accessibility in Grammarl…" at bounding box center [649, 240] width 759 height 21
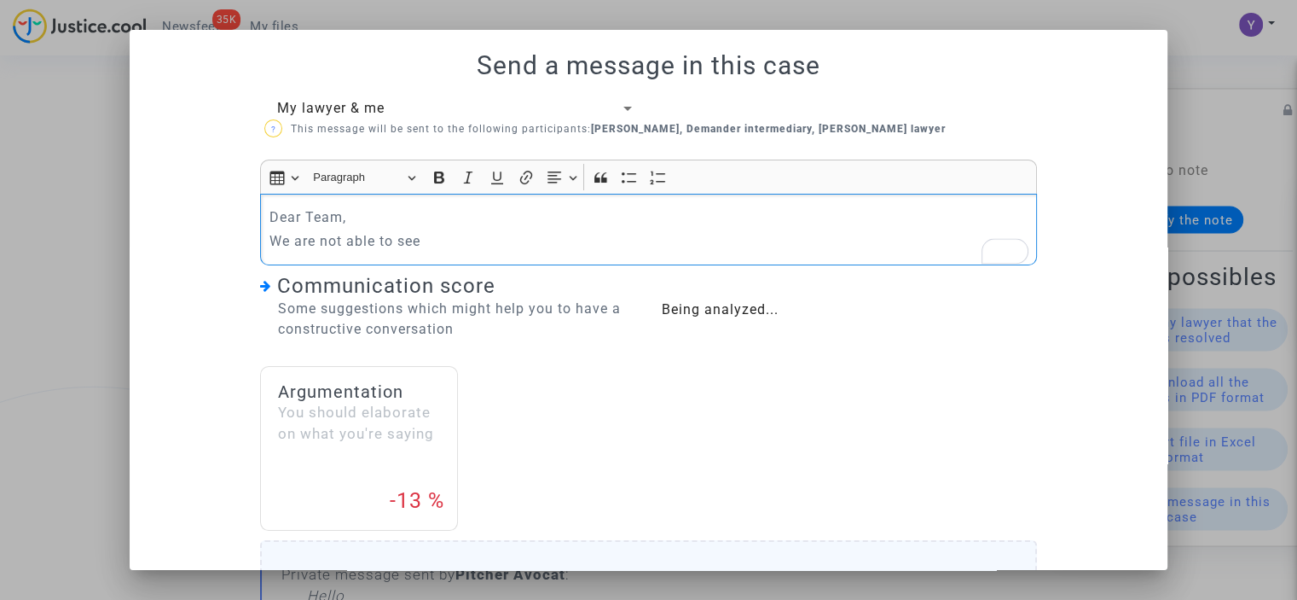
click at [461, 236] on p "We are not able to see" at bounding box center [649, 240] width 759 height 21
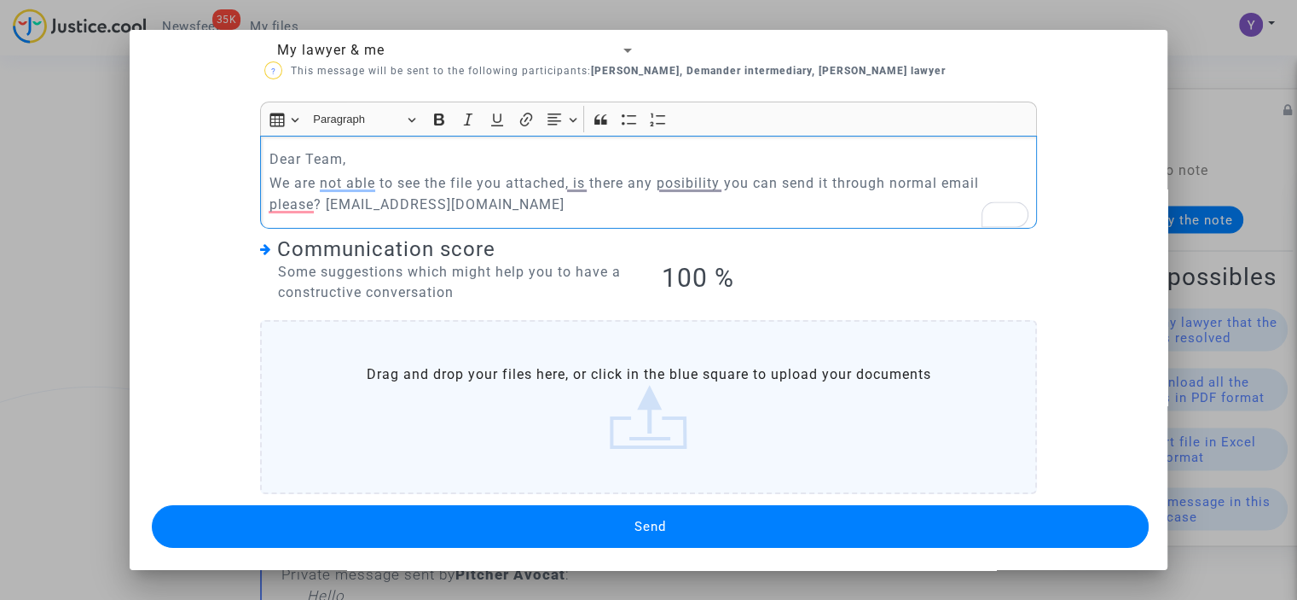
scroll to position [58, 0]
click at [635, 522] on span "Send" at bounding box center [651, 526] width 32 height 15
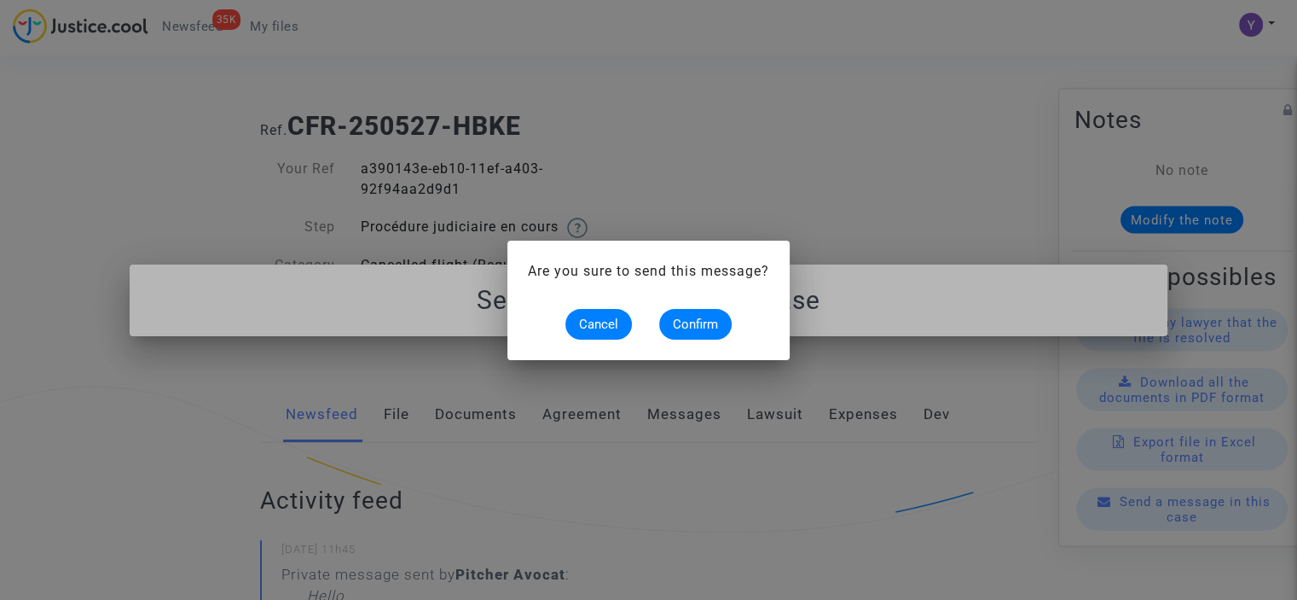
scroll to position [0, 0]
click at [700, 316] on span "Confirm" at bounding box center [695, 323] width 45 height 15
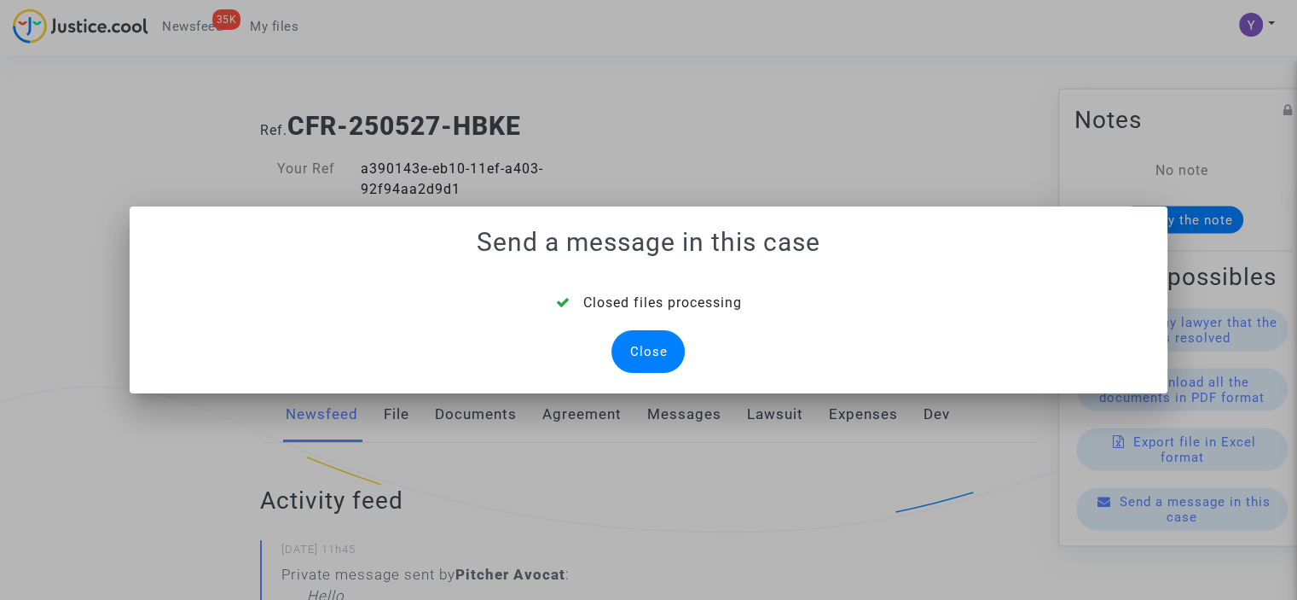
click at [633, 333] on div "Close" at bounding box center [648, 351] width 73 height 43
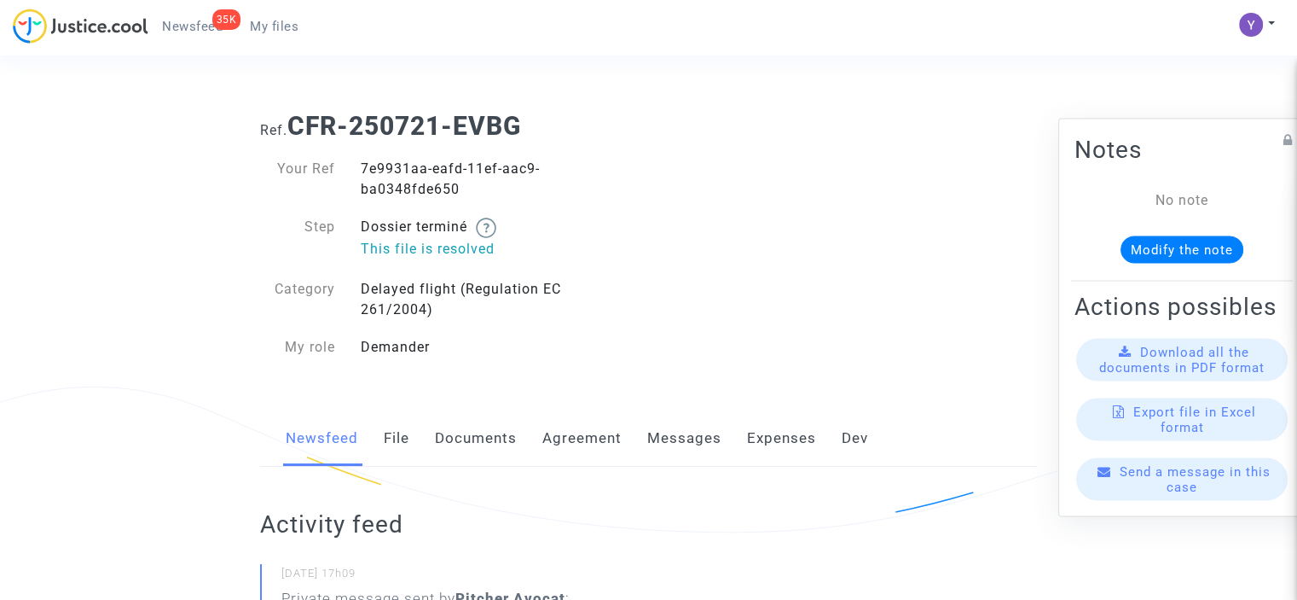
click at [1134, 487] on span "Send a message in this case" at bounding box center [1195, 478] width 151 height 31
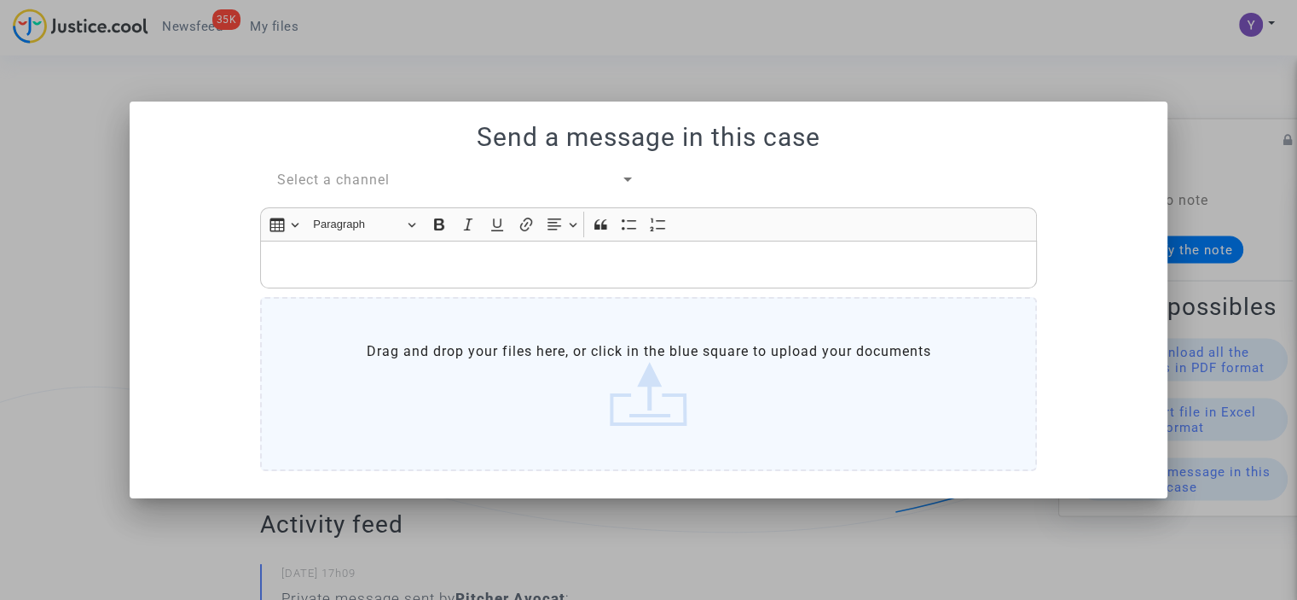
click at [369, 174] on span "Select a channel" at bounding box center [333, 179] width 113 height 16
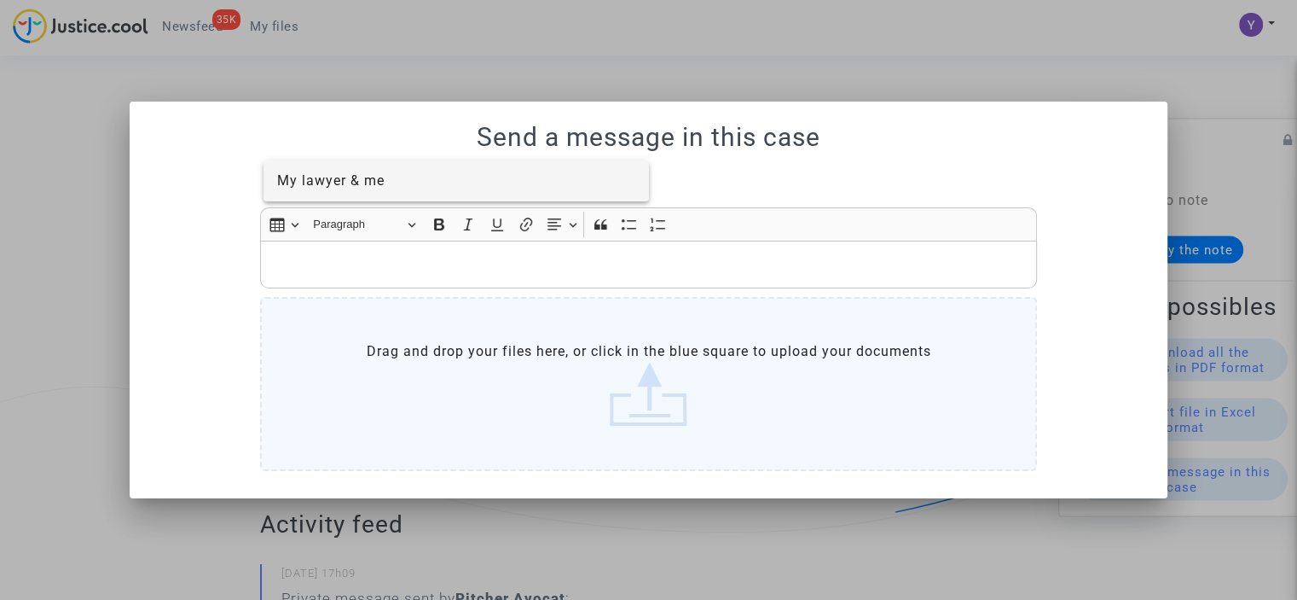
click at [387, 181] on span "My lawyer & me" at bounding box center [456, 180] width 359 height 41
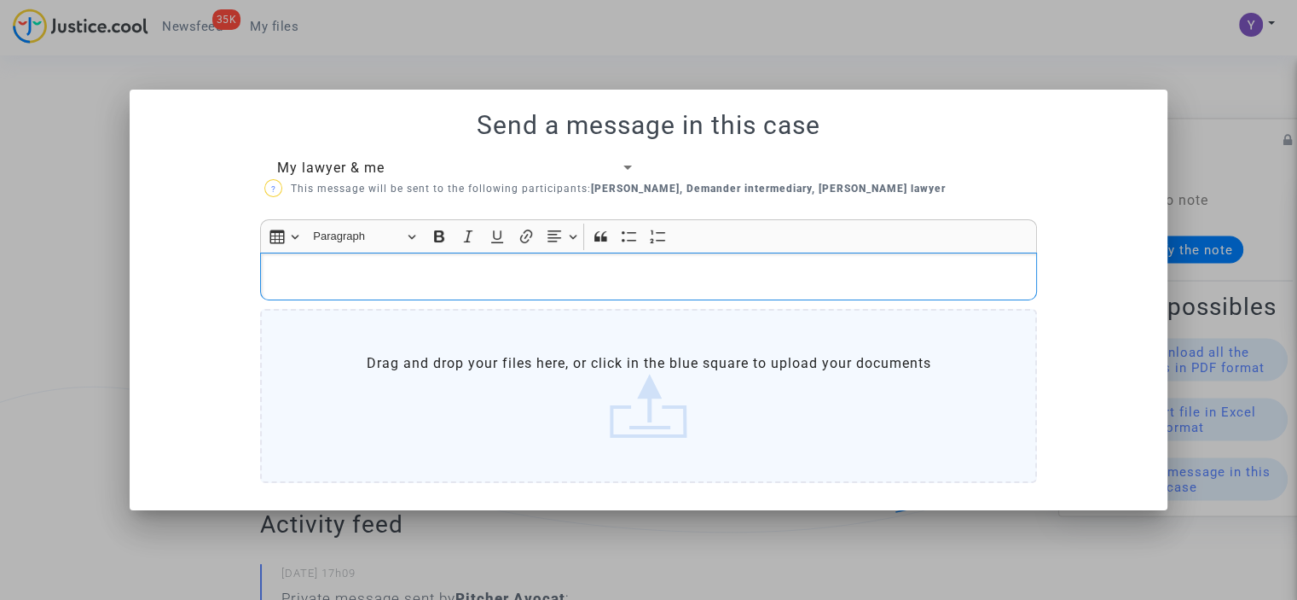
click at [358, 275] on p "Rich Text Editor, main" at bounding box center [649, 276] width 759 height 21
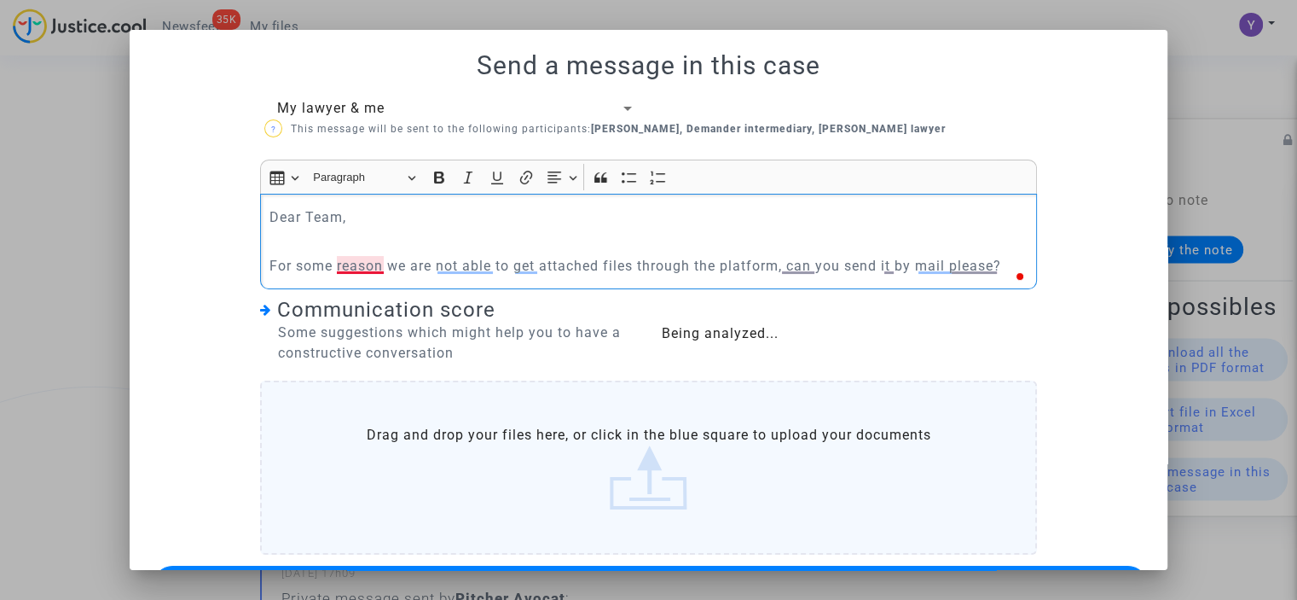
click at [339, 262] on p "For some reason we are not able to get attached files through the platform, can…" at bounding box center [649, 265] width 759 height 21
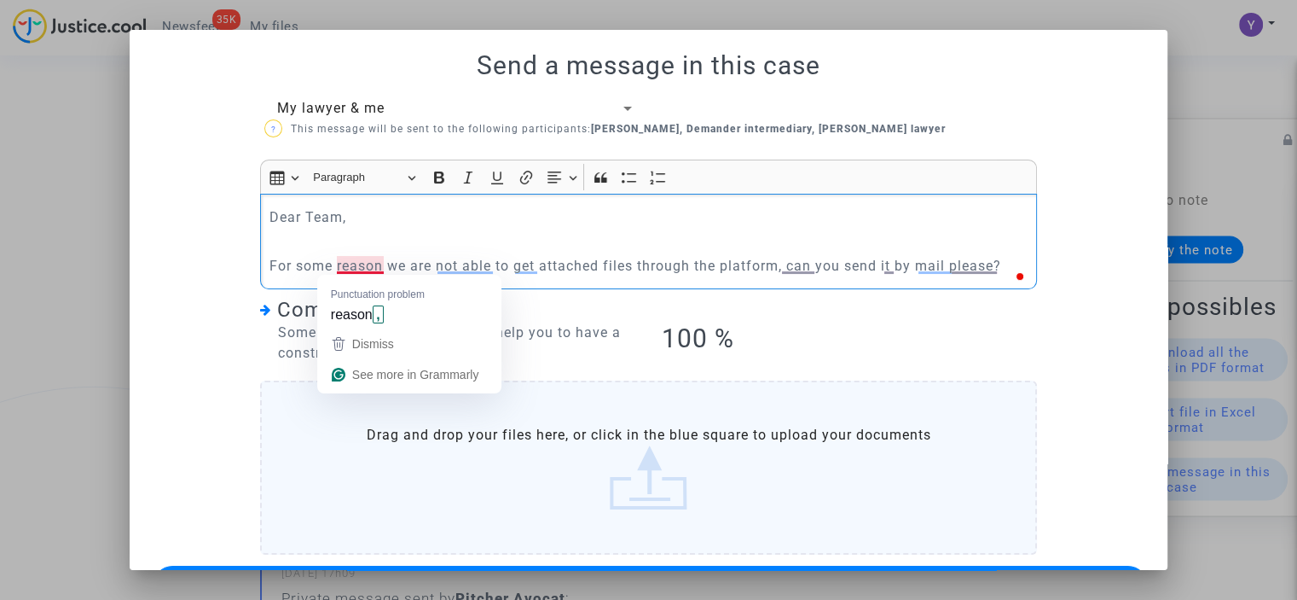
click at [377, 264] on p "For some reason we are not able to get attached files through the platform, can…" at bounding box center [649, 265] width 759 height 21
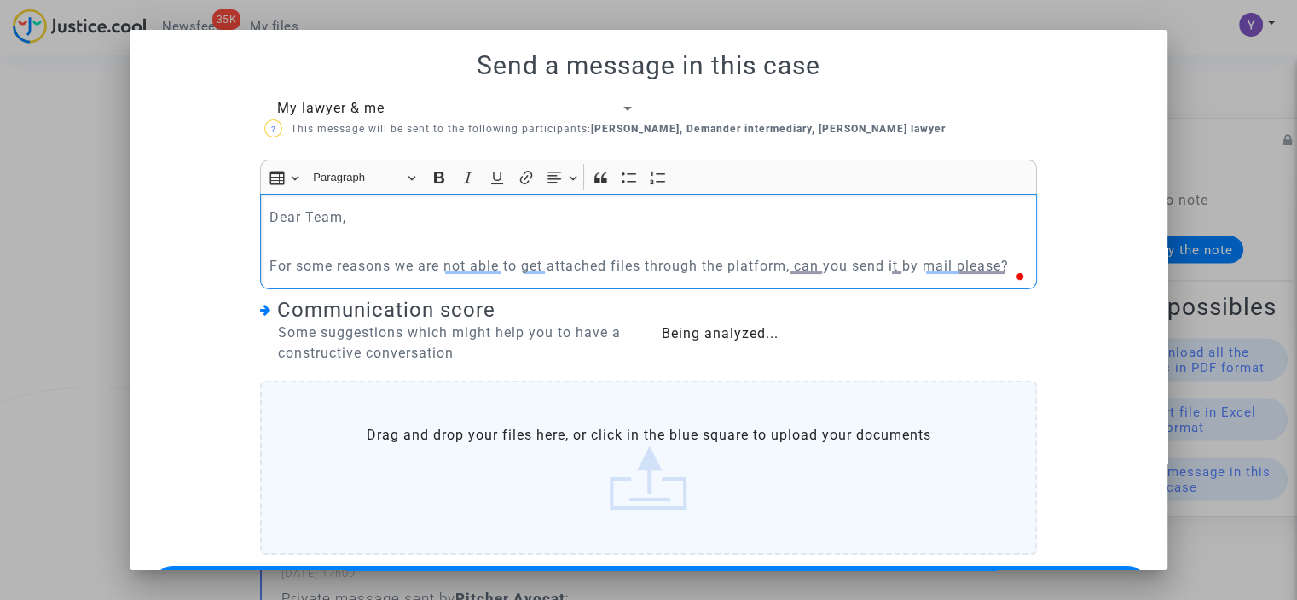
click at [1006, 263] on p "For some reasons we are not able to get attached files through the platform, ca…" at bounding box center [649, 265] width 759 height 21
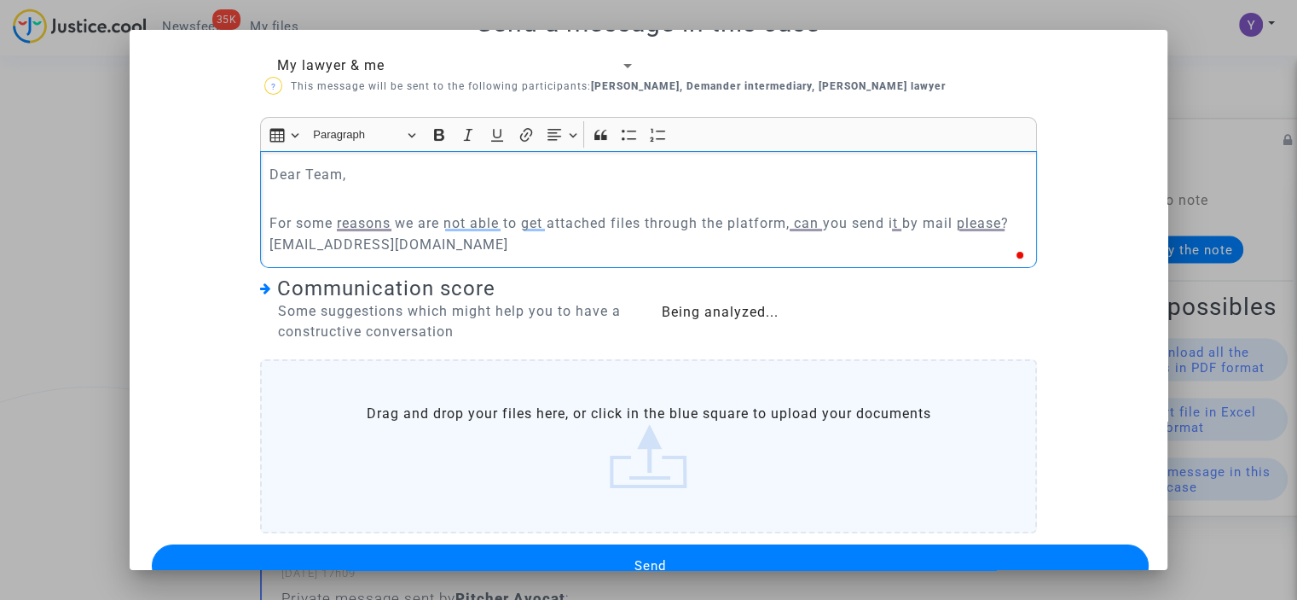
scroll to position [82, 0]
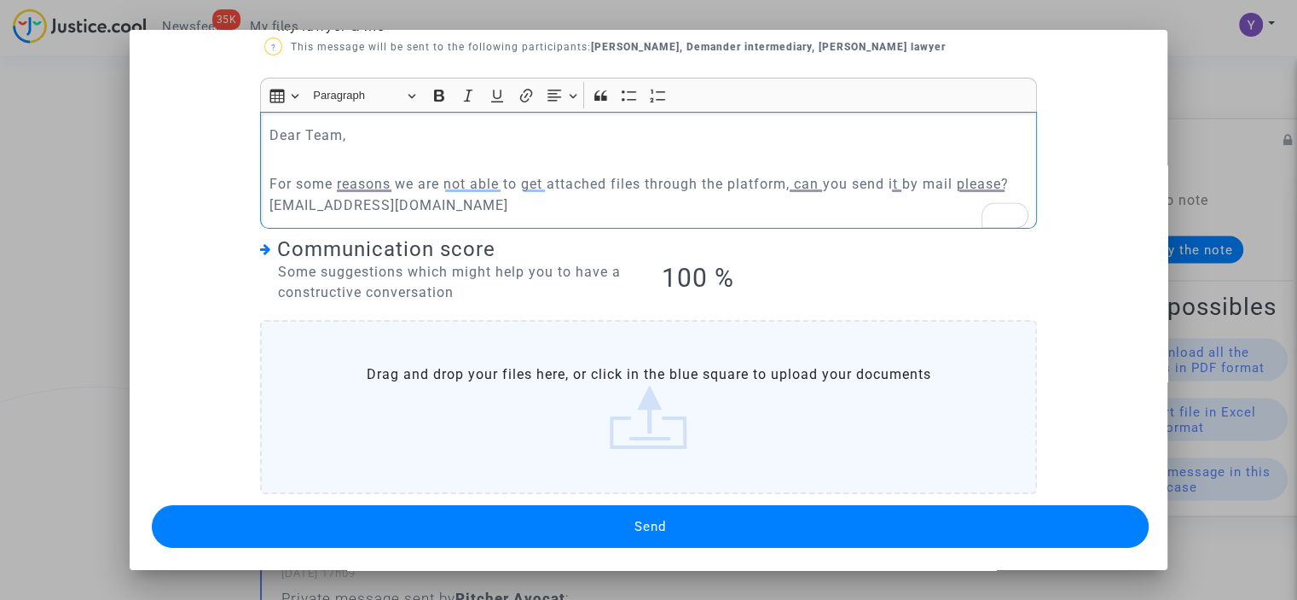
click at [613, 514] on button "Send" at bounding box center [650, 526] width 997 height 43
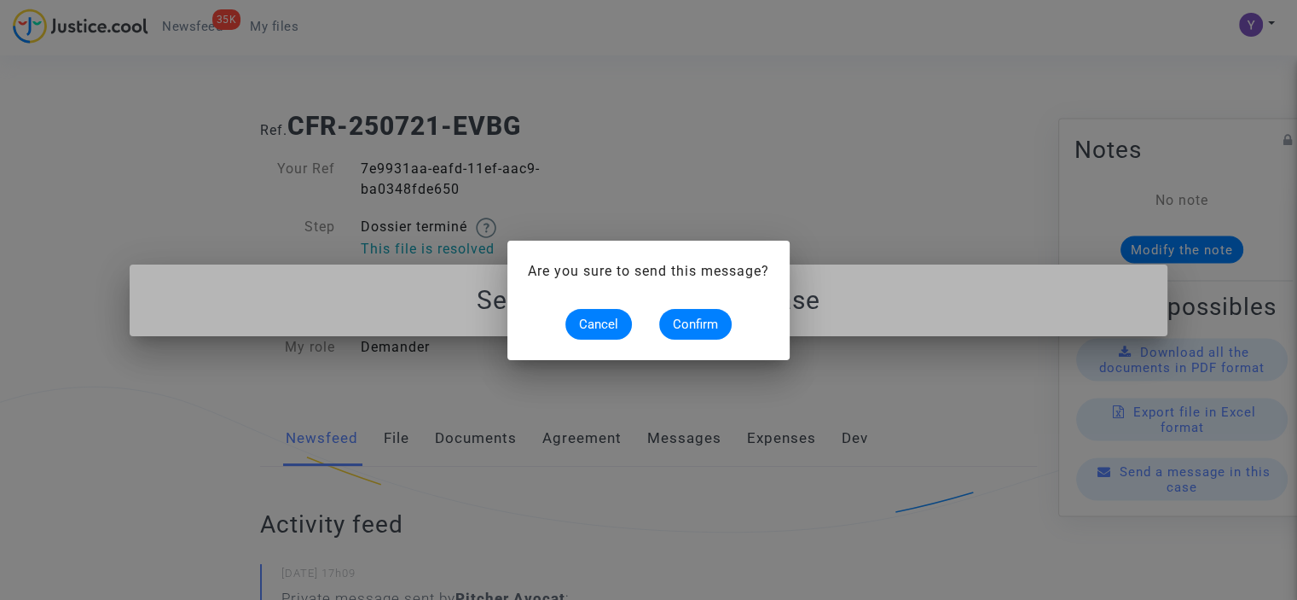
scroll to position [0, 0]
click at [682, 333] on button "Confirm" at bounding box center [695, 324] width 72 height 31
